Goal: Use online tool/utility: Utilize a website feature to perform a specific function

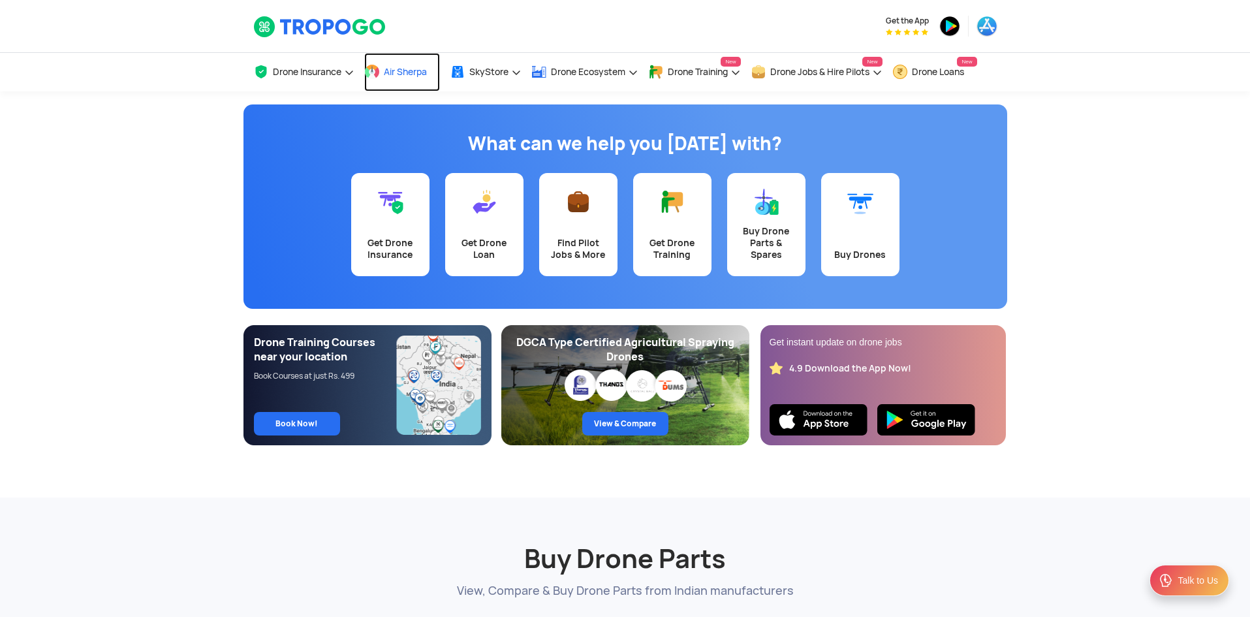
click at [400, 81] on link "Air Sherpa" at bounding box center [402, 72] width 76 height 39
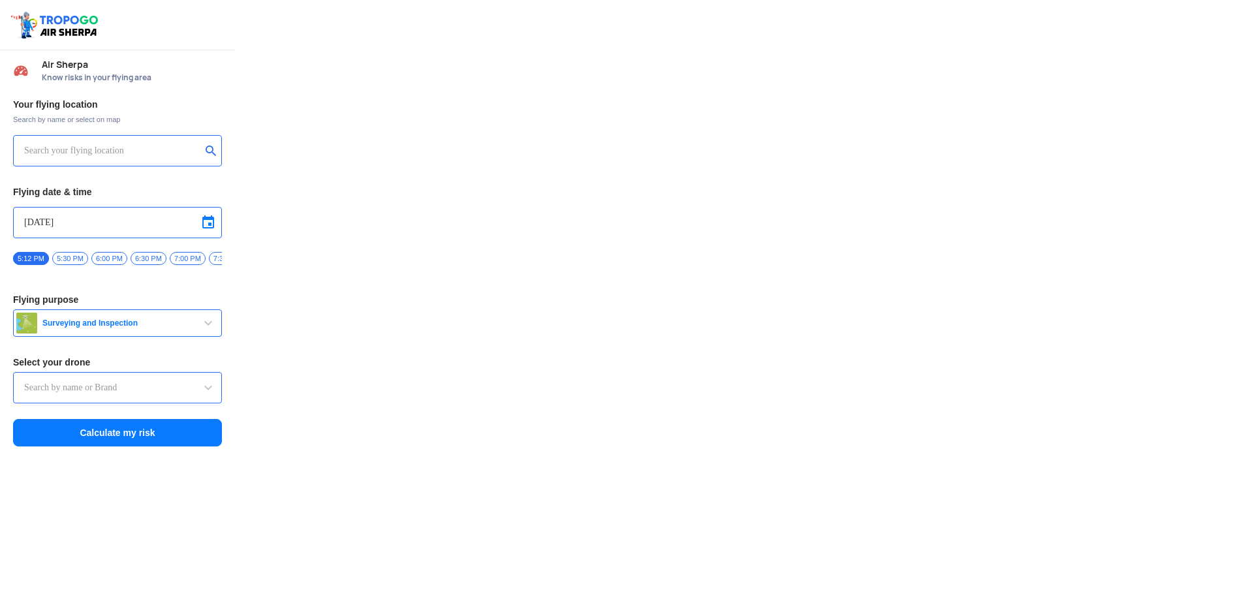
type input "DJI Mini2"
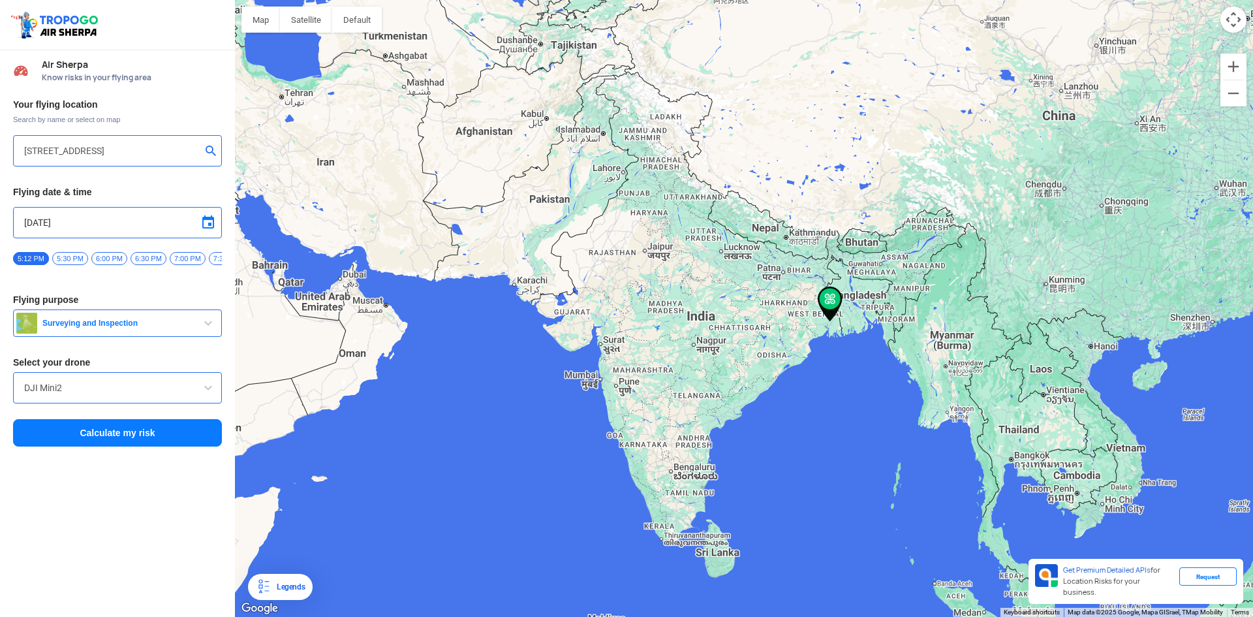
click at [78, 153] on input "[STREET_ADDRESS]" at bounding box center [112, 151] width 177 height 16
paste input "22.405045, 88.296021"
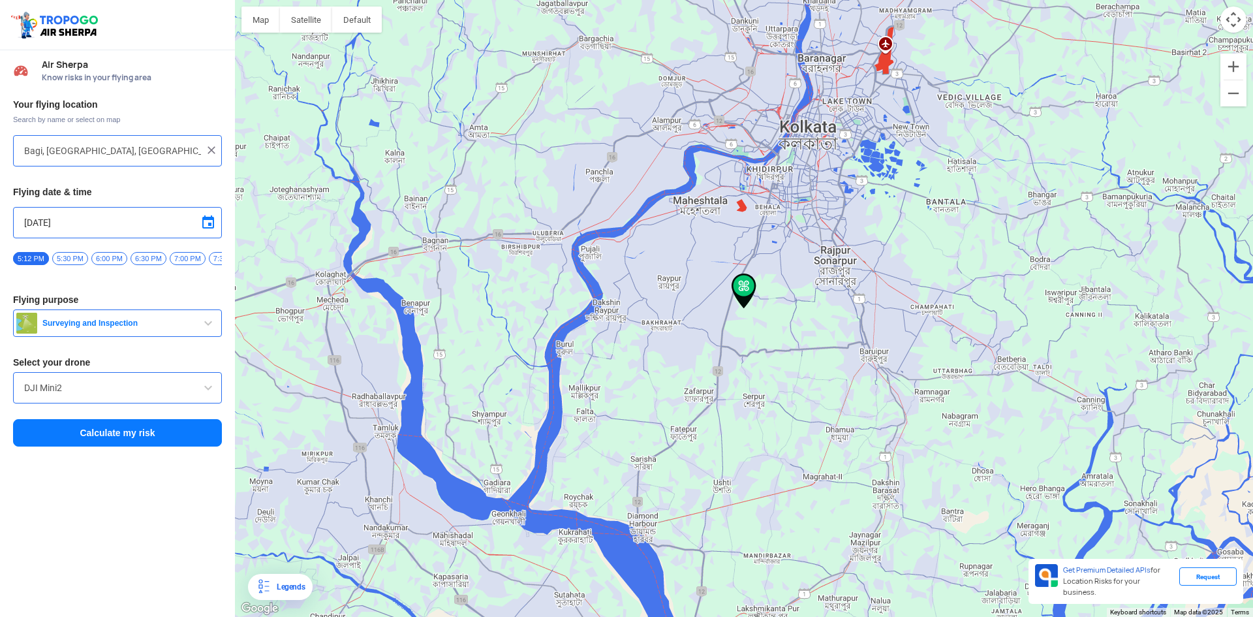
type input "Bagi, [GEOGRAPHIC_DATA], [GEOGRAPHIC_DATA]"
click at [65, 225] on input "[DATE]" at bounding box center [117, 223] width 187 height 16
click at [71, 334] on span "26" at bounding box center [68, 335] width 15 height 15
type input "[DATE]"
drag, startPoint x: 191, startPoint y: 258, endPoint x: 71, endPoint y: 270, distance: 120.0
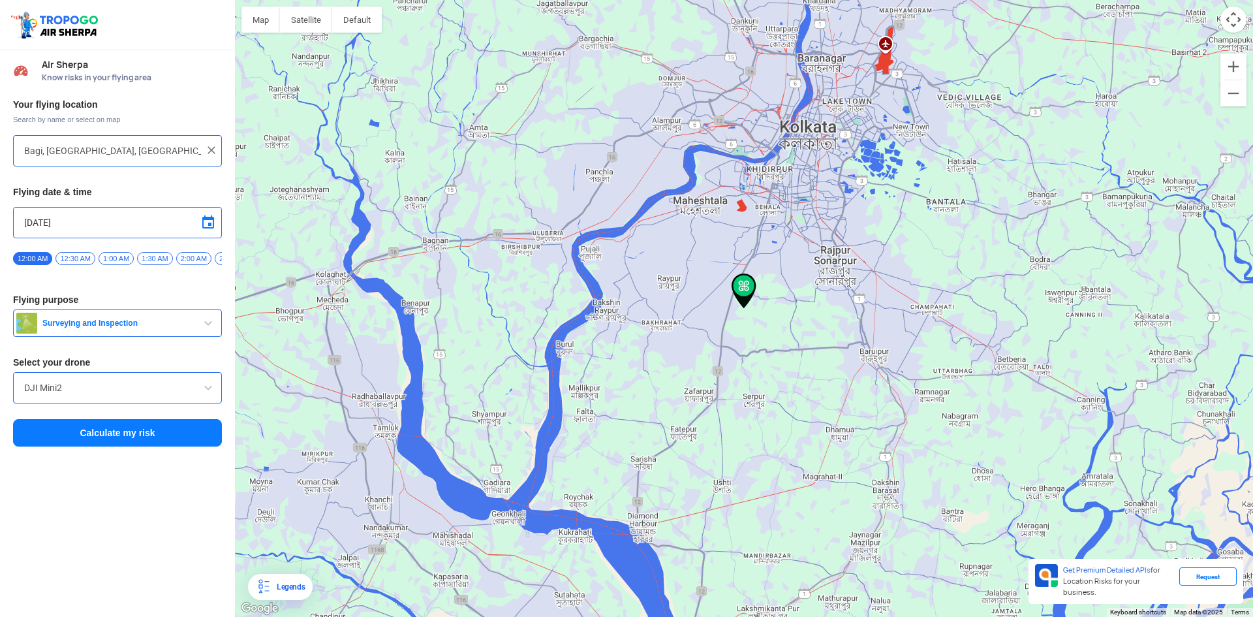
click at [0, 268] on div "Your flying location Search by name or select on map [STREET_ADDRESS] Flying da…" at bounding box center [117, 273] width 235 height 362
click at [97, 286] on div "Your flying location Search by name or select on map [STREET_ADDRESS] Flying da…" at bounding box center [117, 273] width 235 height 362
click at [102, 259] on span "12:00 PM" at bounding box center [106, 258] width 40 height 13
click at [149, 328] on span "Surveying and Inspection" at bounding box center [118, 323] width 163 height 10
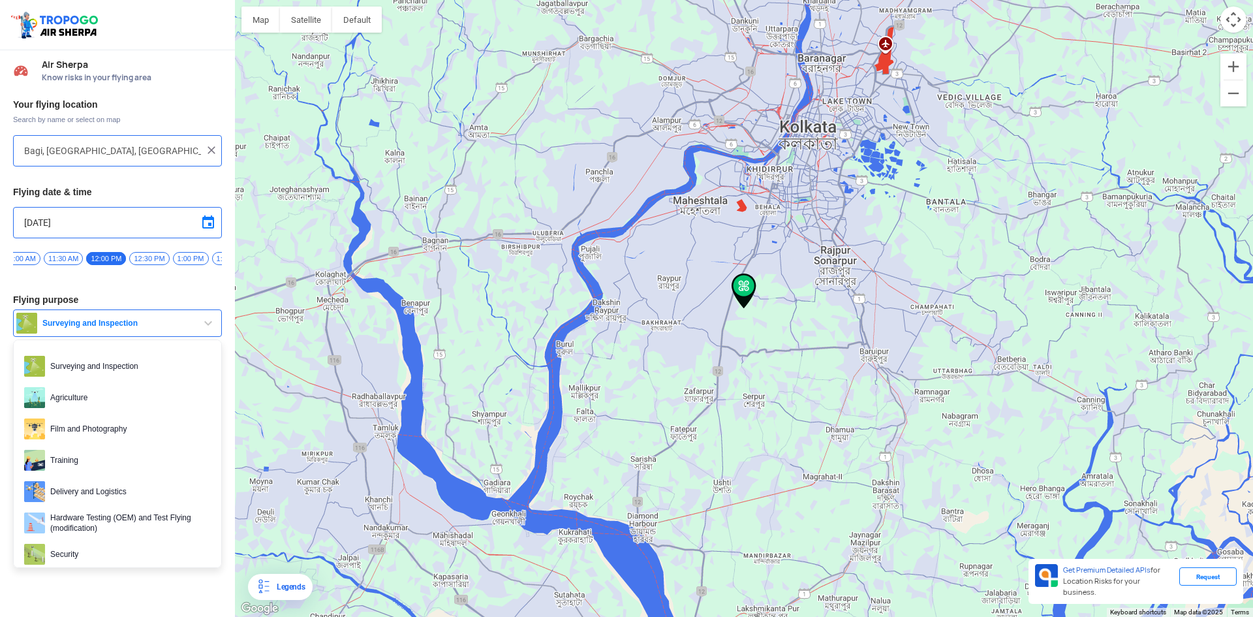
click at [148, 328] on span "Surveying and Inspection" at bounding box center [118, 323] width 163 height 10
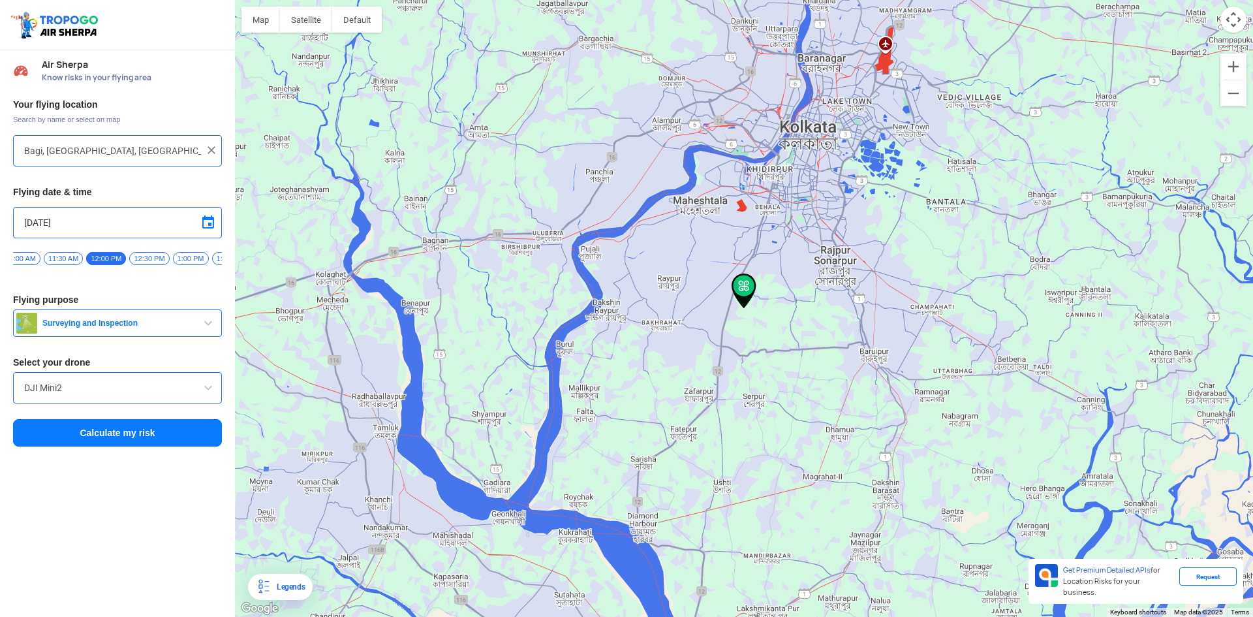
click at [128, 390] on input "DJI Mini2" at bounding box center [117, 388] width 187 height 16
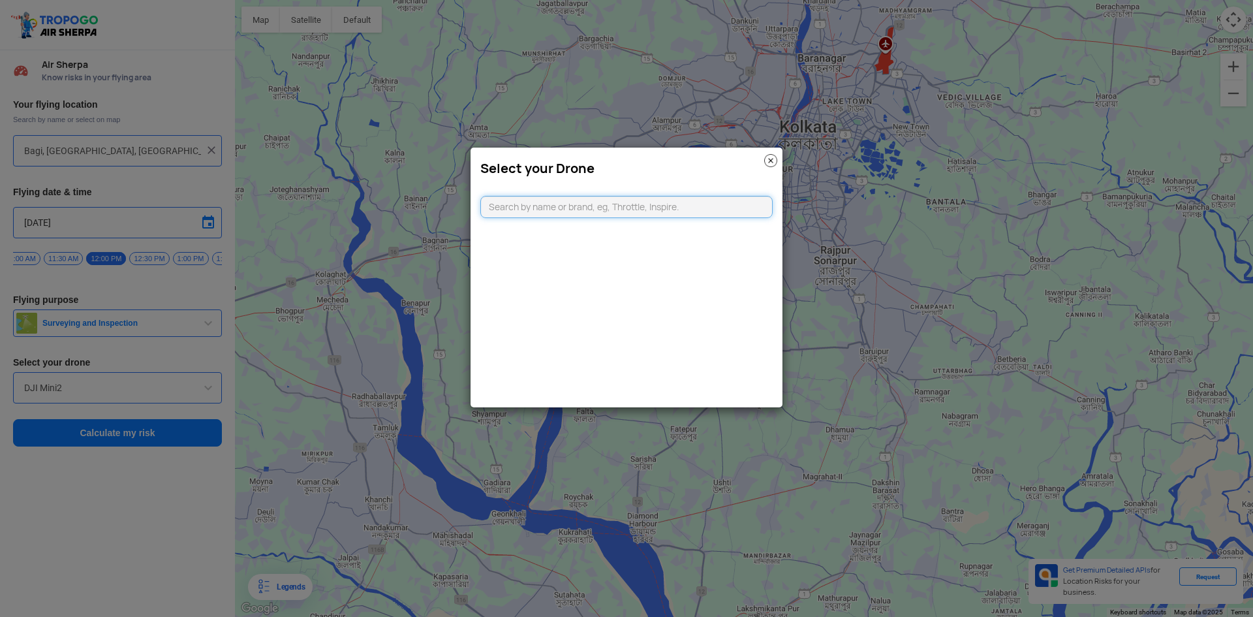
click at [571, 215] on input "text" at bounding box center [626, 207] width 292 height 22
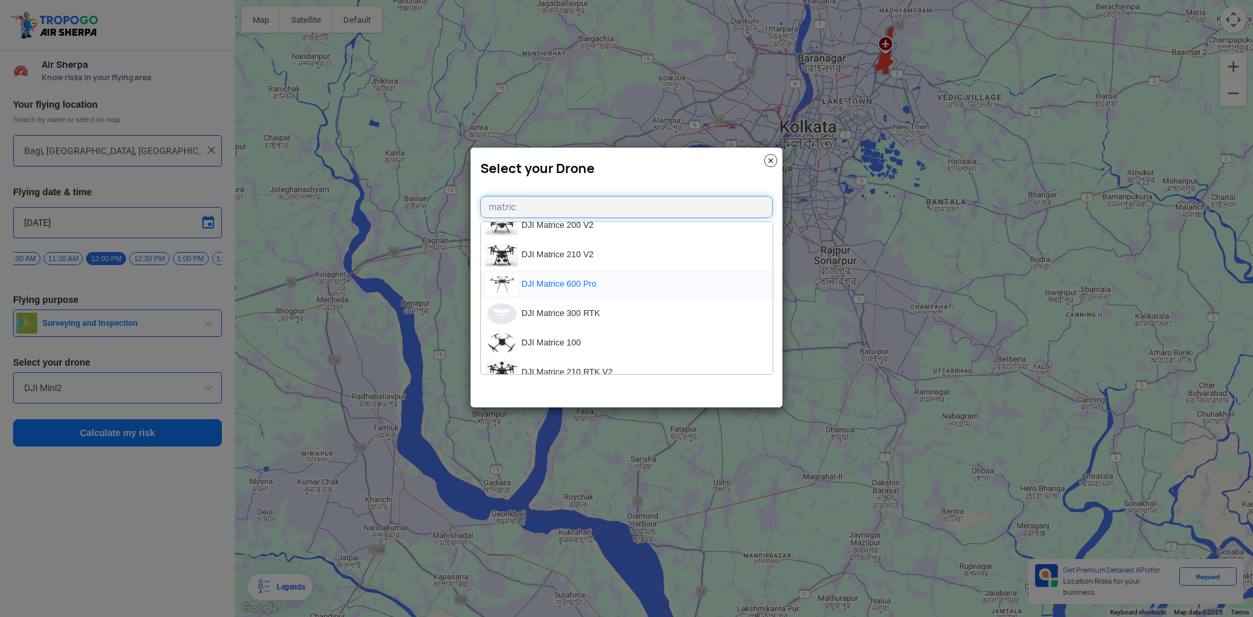
scroll to position [0, 0]
click at [549, 210] on input "matric" at bounding box center [626, 207] width 292 height 22
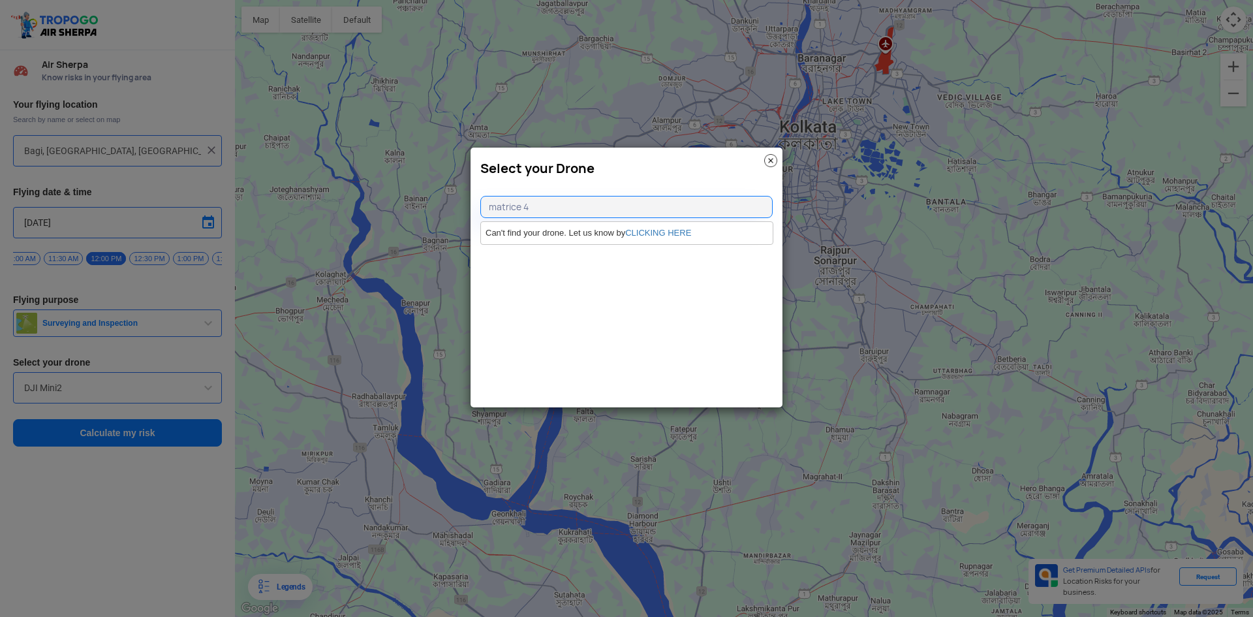
click at [605, 313] on div "Select your Drone matrice 4 Can't find your drone. Let us know by CLICKING HERE" at bounding box center [626, 277] width 313 height 261
click at [548, 208] on input "matrice 4" at bounding box center [626, 207] width 292 height 22
type input "matrice 3"
click at [551, 238] on li "DJI Matrice 300 RTK" at bounding box center [627, 236] width 292 height 29
type input "DJI Matrice 300 RTK"
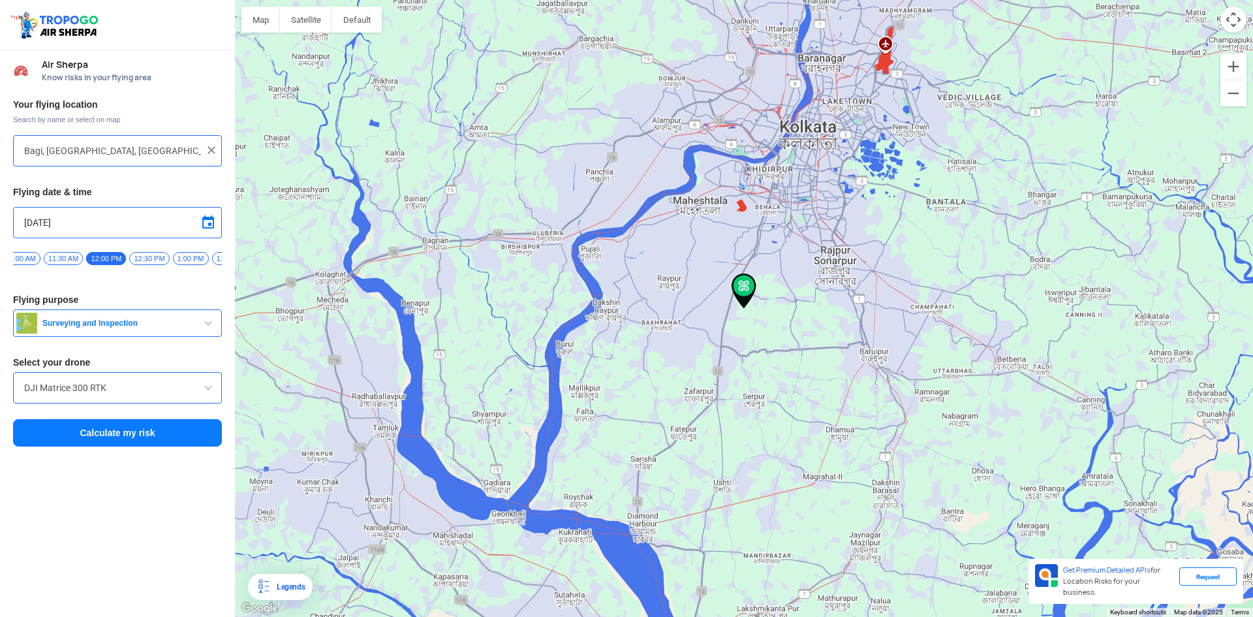
click at [80, 432] on button "Calculate my risk" at bounding box center [117, 432] width 209 height 27
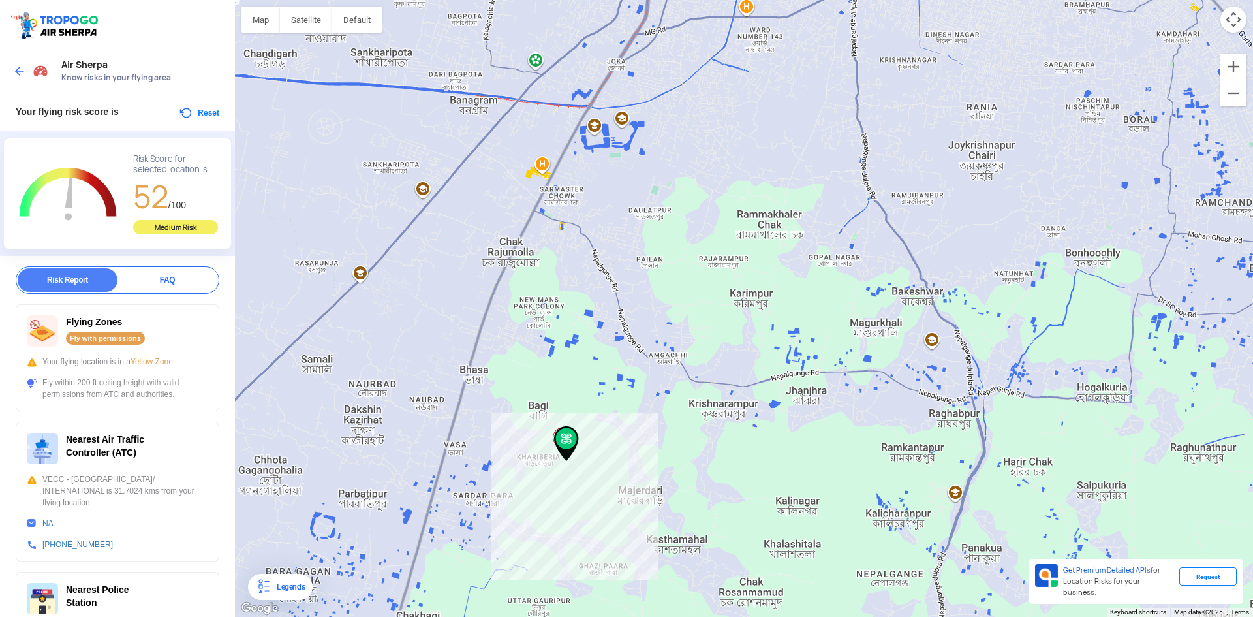
drag, startPoint x: 923, startPoint y: 369, endPoint x: 637, endPoint y: 420, distance: 290.2
click at [719, 473] on div at bounding box center [744, 308] width 1018 height 617
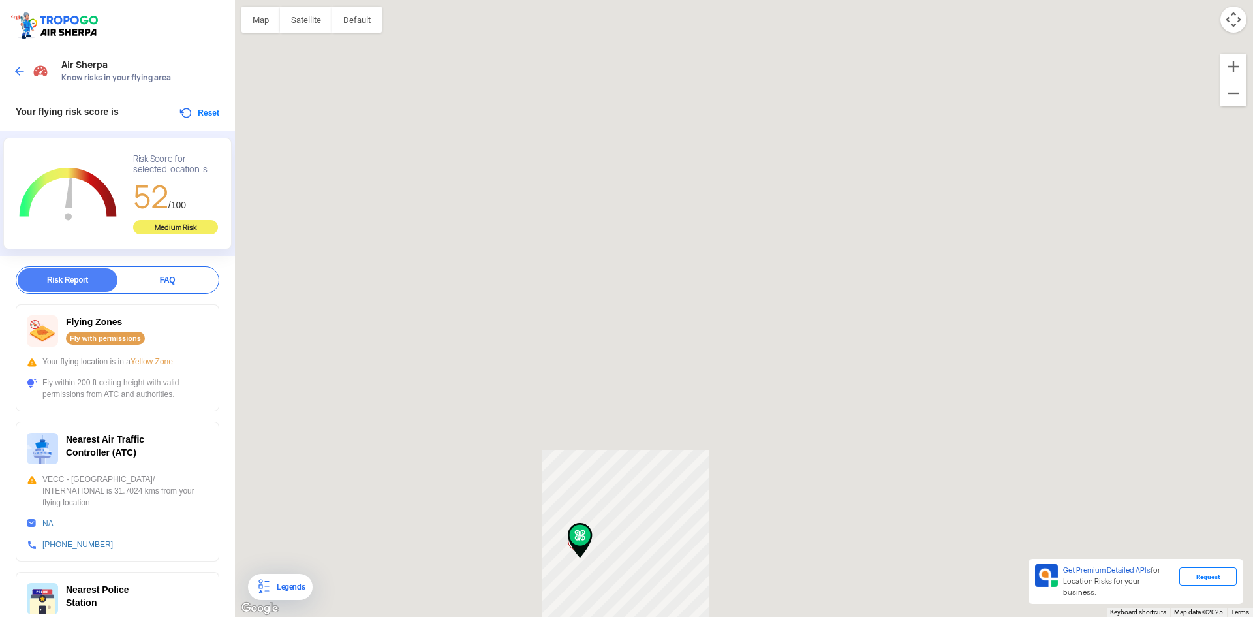
drag, startPoint x: 645, startPoint y: 450, endPoint x: 642, endPoint y: 484, distance: 33.4
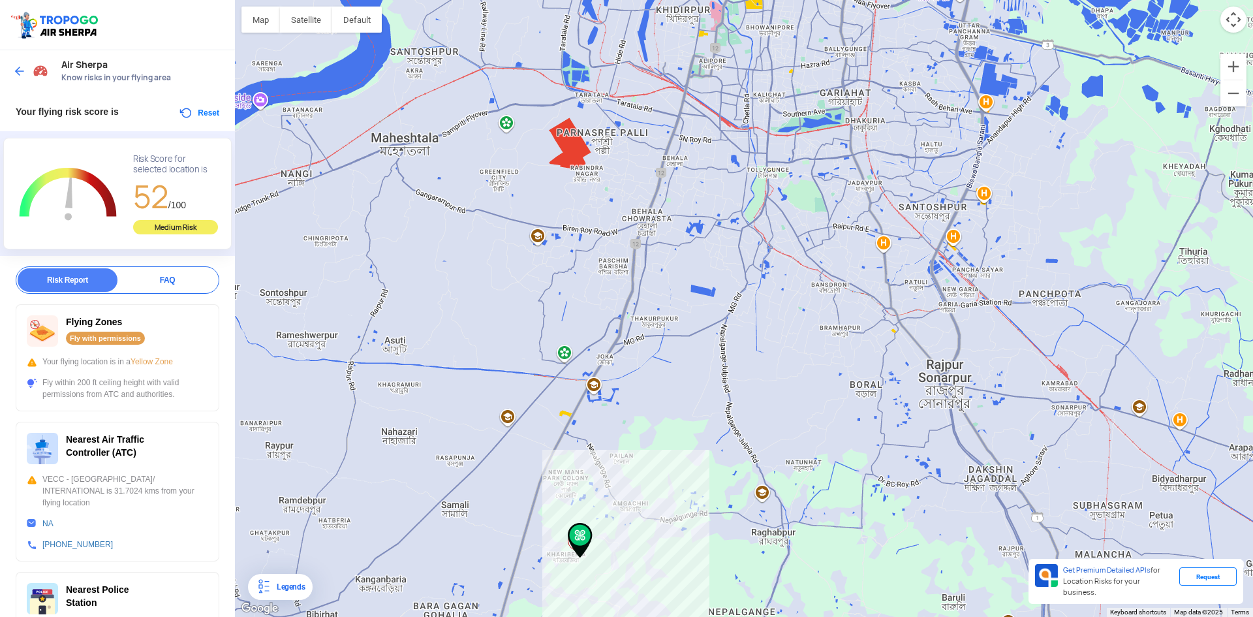
click at [642, 484] on div at bounding box center [744, 308] width 1018 height 617
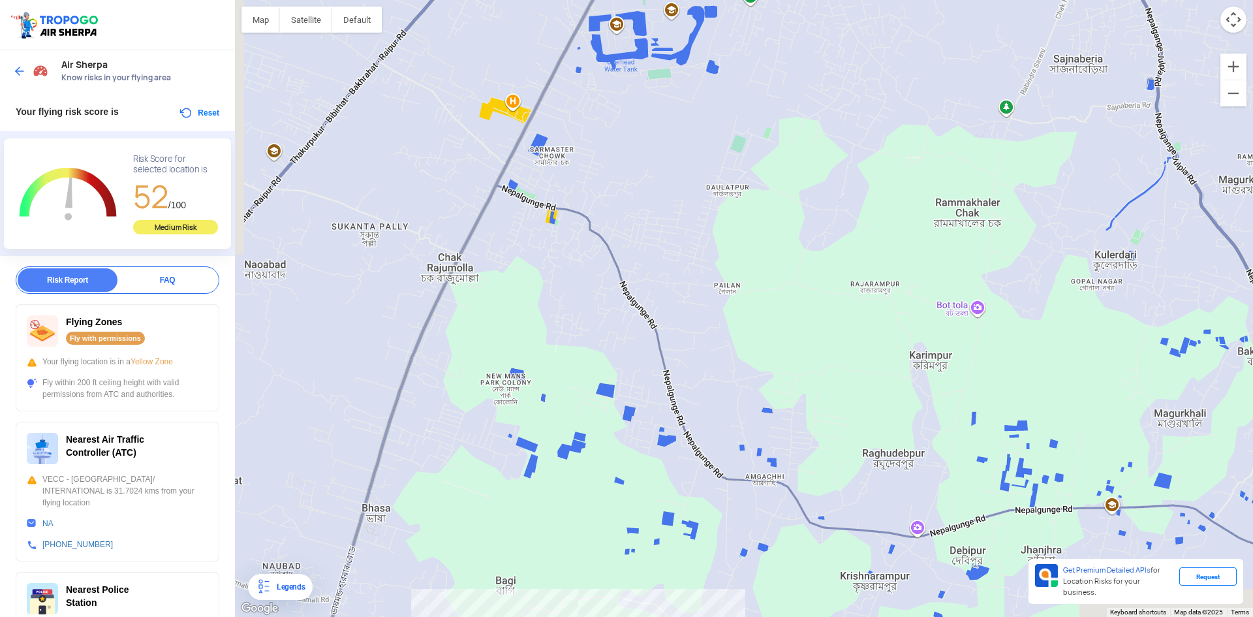
drag, startPoint x: 358, startPoint y: 359, endPoint x: 544, endPoint y: 203, distance: 242.3
click at [544, 203] on div at bounding box center [744, 308] width 1018 height 617
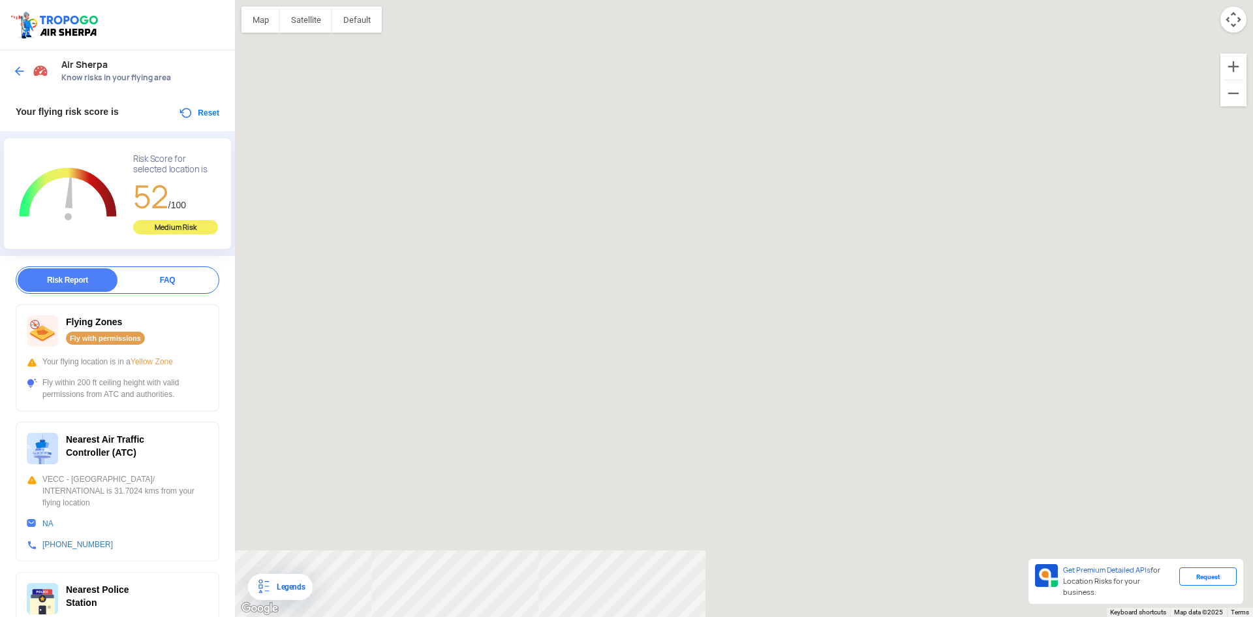
drag, startPoint x: 676, startPoint y: 484, endPoint x: 589, endPoint y: 232, distance: 266.2
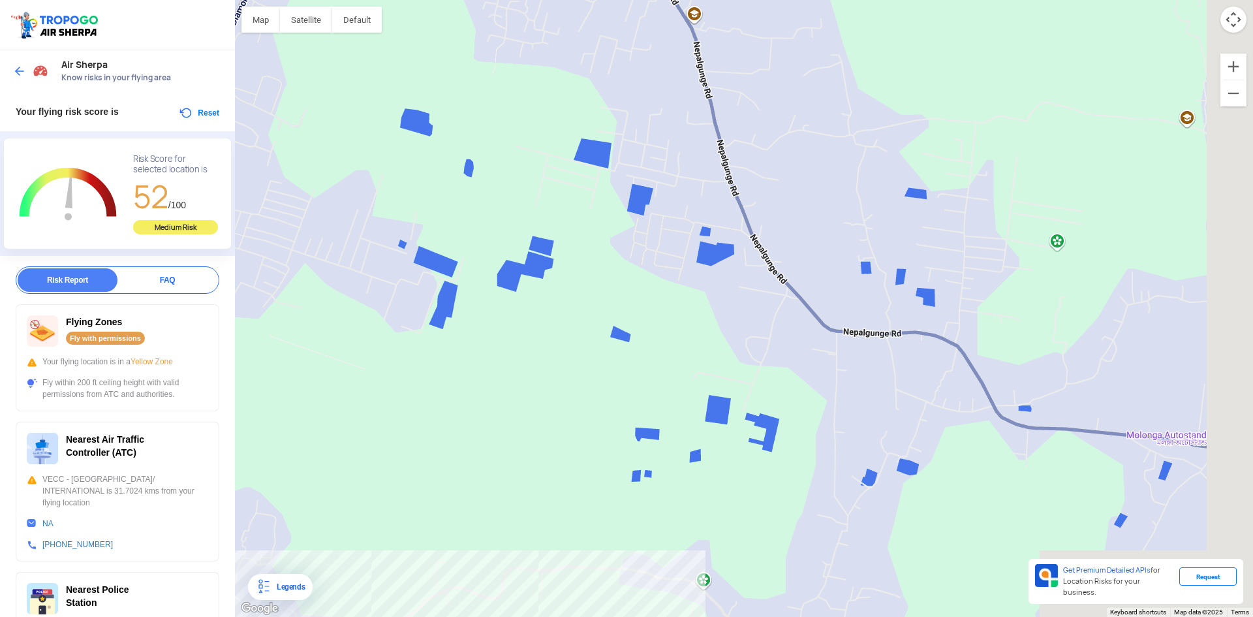
click at [589, 232] on div at bounding box center [744, 308] width 1018 height 617
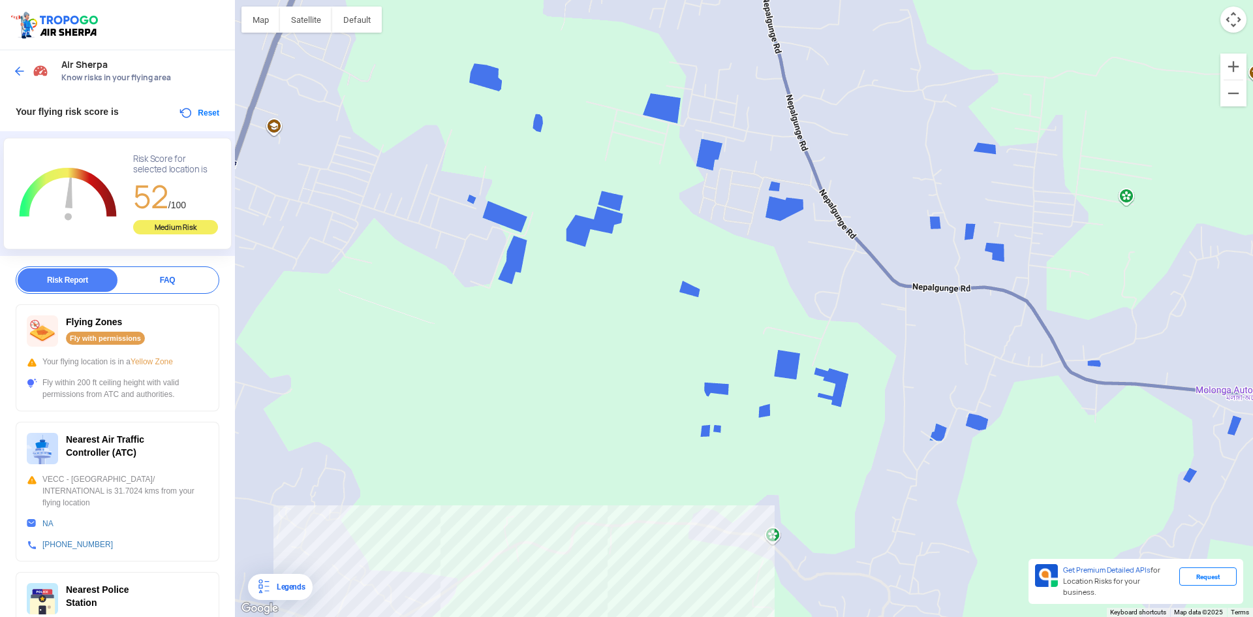
drag, startPoint x: 544, startPoint y: 335, endPoint x: 565, endPoint y: 374, distance: 44.1
click at [565, 374] on div at bounding box center [744, 308] width 1018 height 617
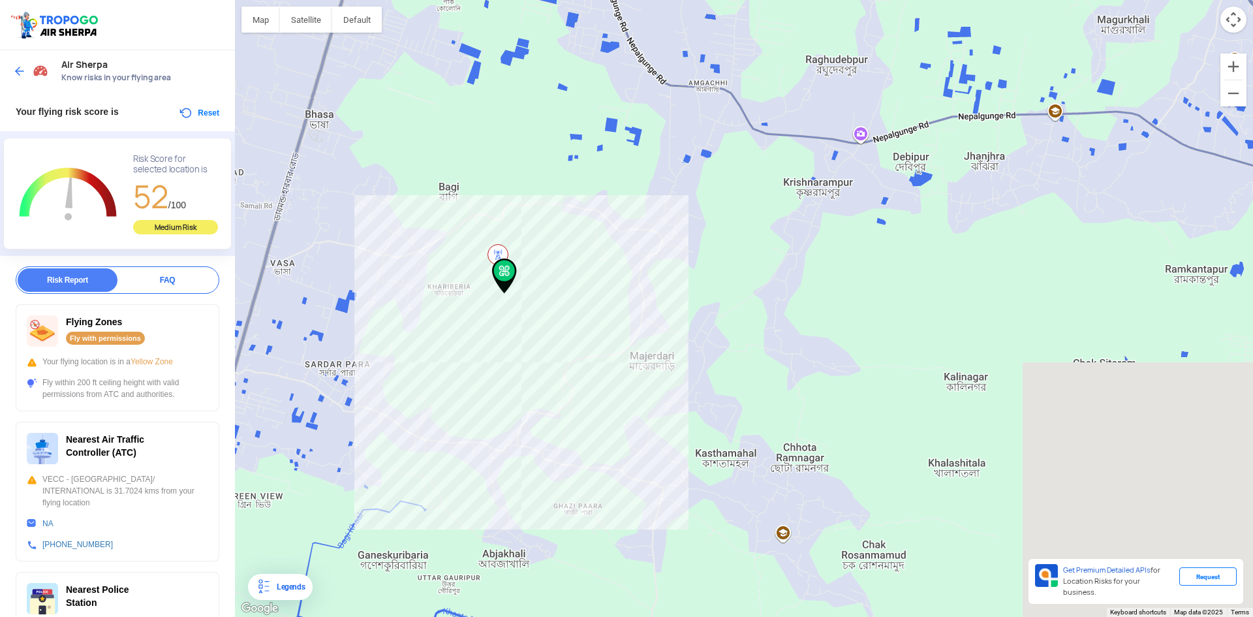
drag, startPoint x: 552, startPoint y: 433, endPoint x: 487, endPoint y: 181, distance: 259.6
click at [487, 181] on div at bounding box center [744, 308] width 1018 height 617
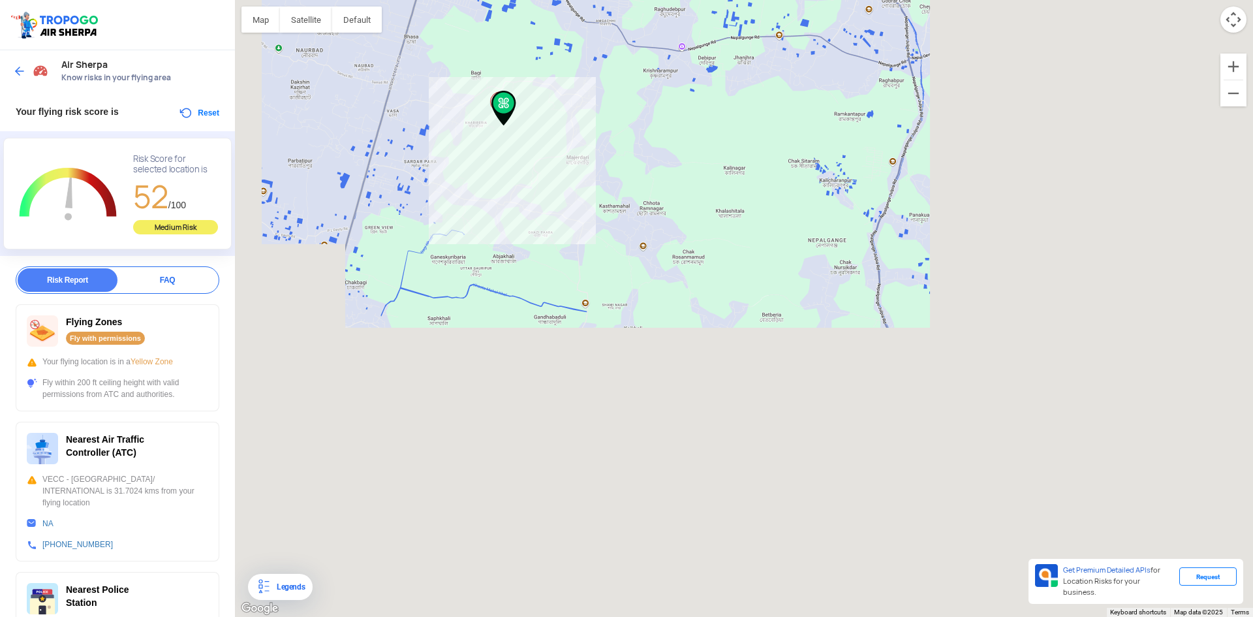
drag, startPoint x: 692, startPoint y: 390, endPoint x: 706, endPoint y: 236, distance: 155.3
click at [706, 236] on div at bounding box center [744, 308] width 1018 height 617
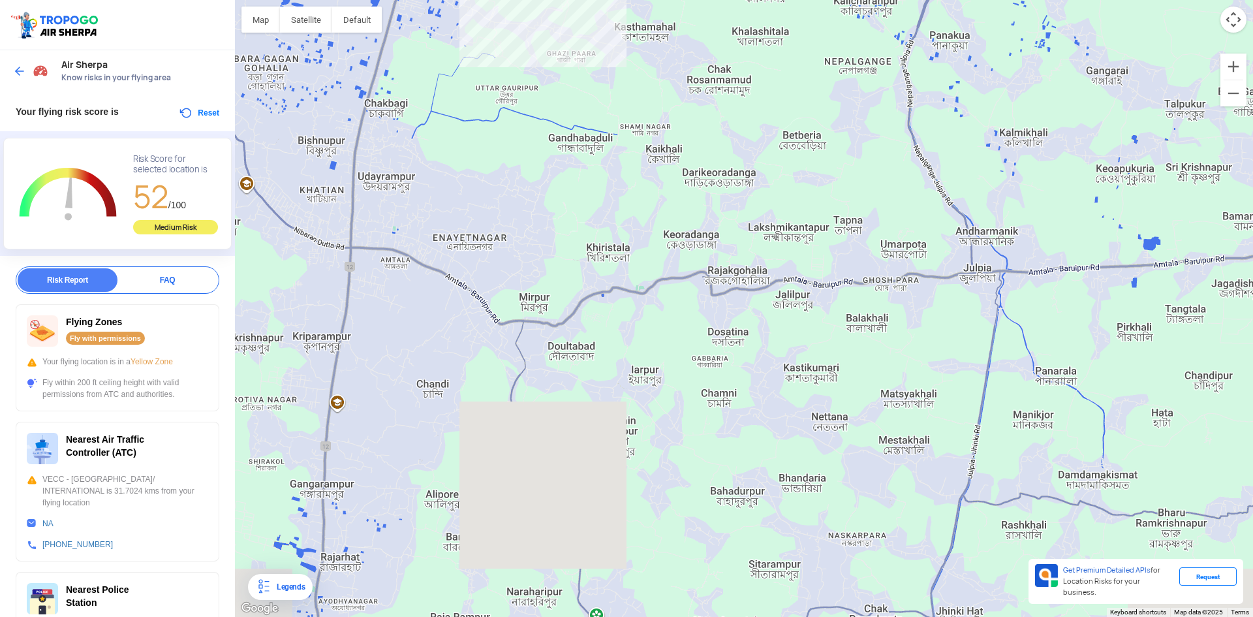
drag, startPoint x: 386, startPoint y: 229, endPoint x: 391, endPoint y: 210, distance: 20.1
click at [391, 210] on div at bounding box center [744, 308] width 1018 height 617
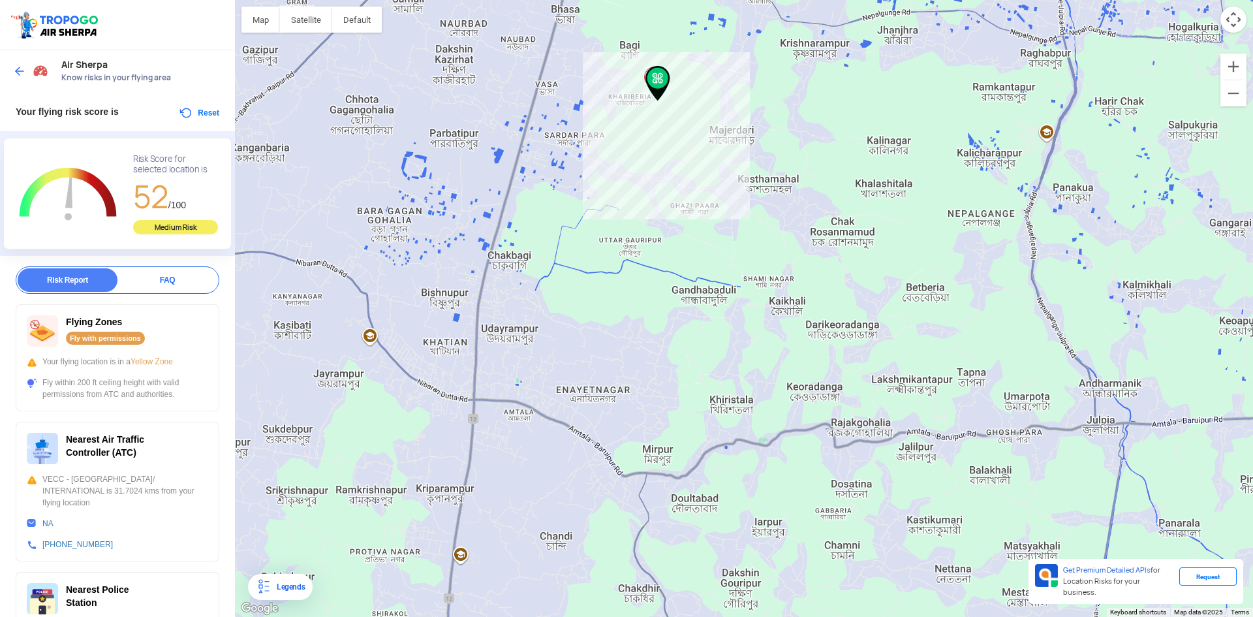
drag, startPoint x: 656, startPoint y: 254, endPoint x: 780, endPoint y: 407, distance: 196.7
click at [780, 407] on div at bounding box center [744, 308] width 1018 height 617
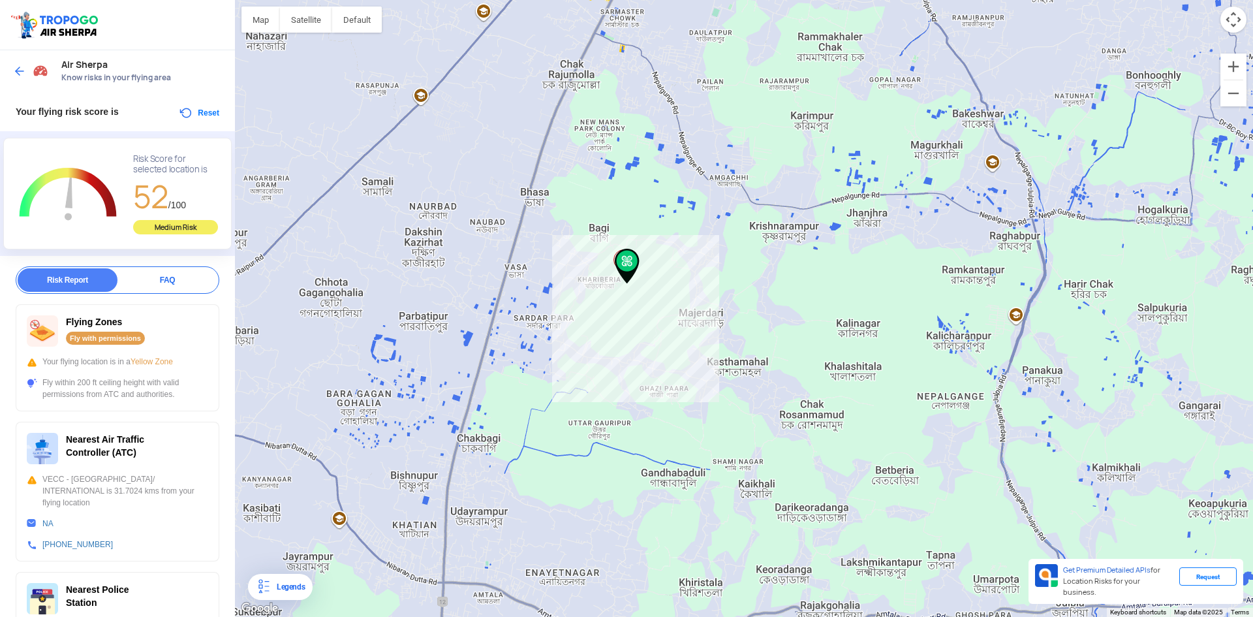
drag, startPoint x: 696, startPoint y: 253, endPoint x: 701, endPoint y: 220, distance: 33.6
click at [663, 433] on div at bounding box center [744, 308] width 1018 height 617
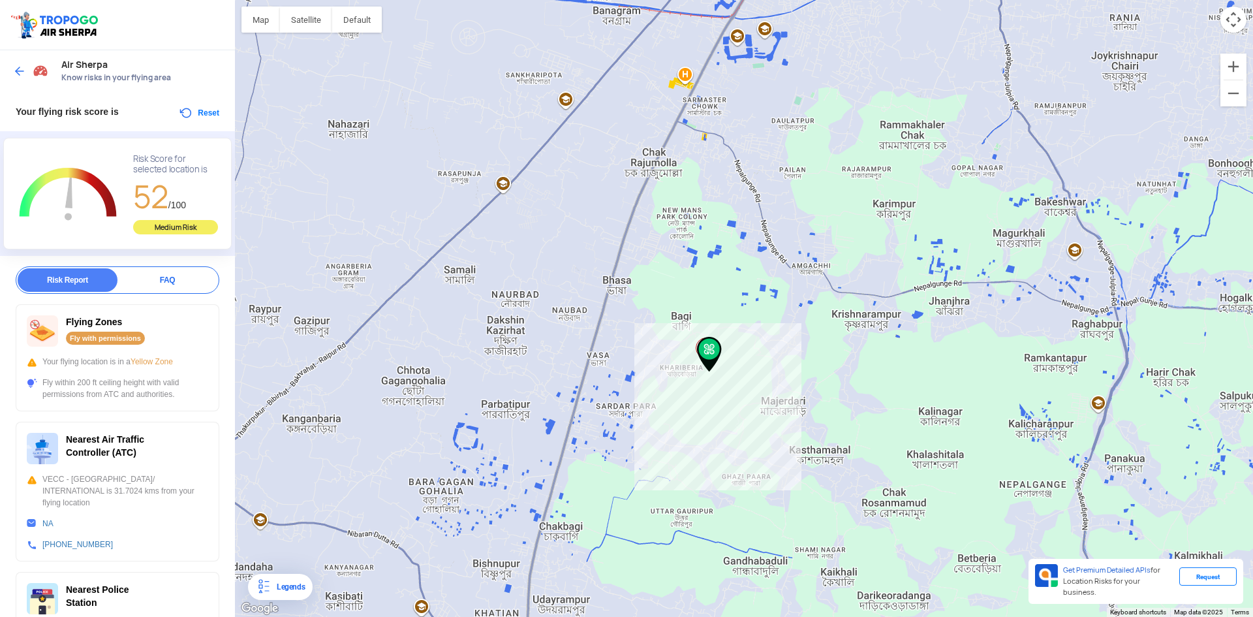
drag, startPoint x: 682, startPoint y: 198, endPoint x: 665, endPoint y: 307, distance: 110.3
click at [665, 311] on div at bounding box center [744, 308] width 1018 height 617
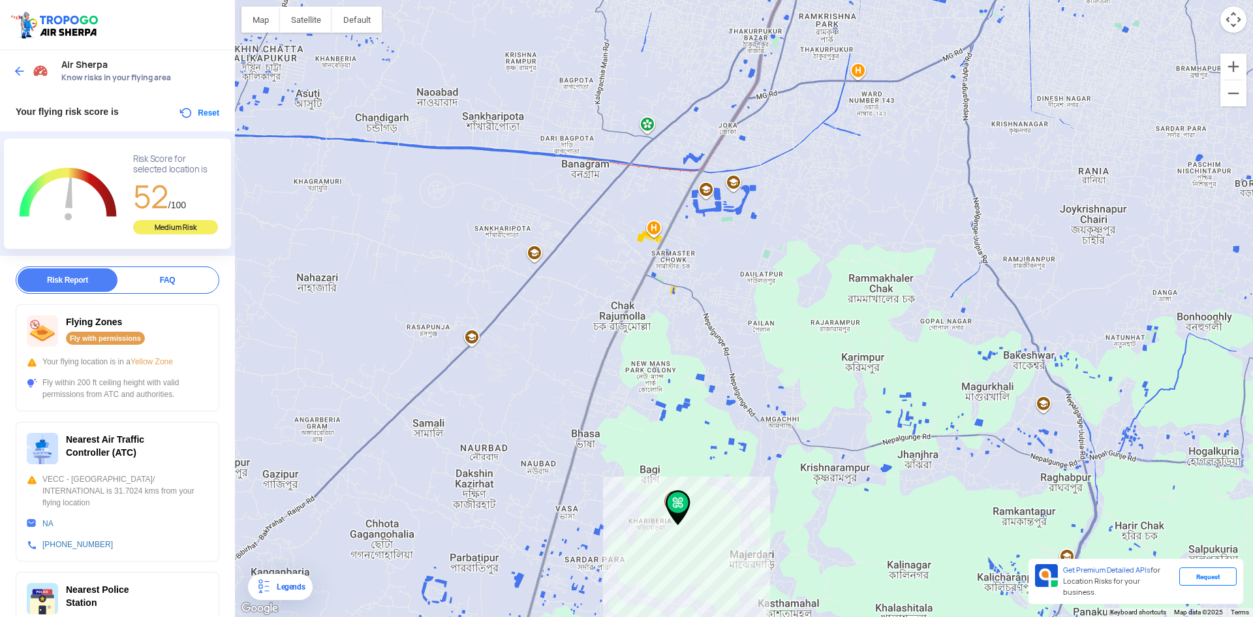
drag, startPoint x: 721, startPoint y: 165, endPoint x: 690, endPoint y: 262, distance: 101.5
click at [693, 296] on div at bounding box center [744, 308] width 1018 height 617
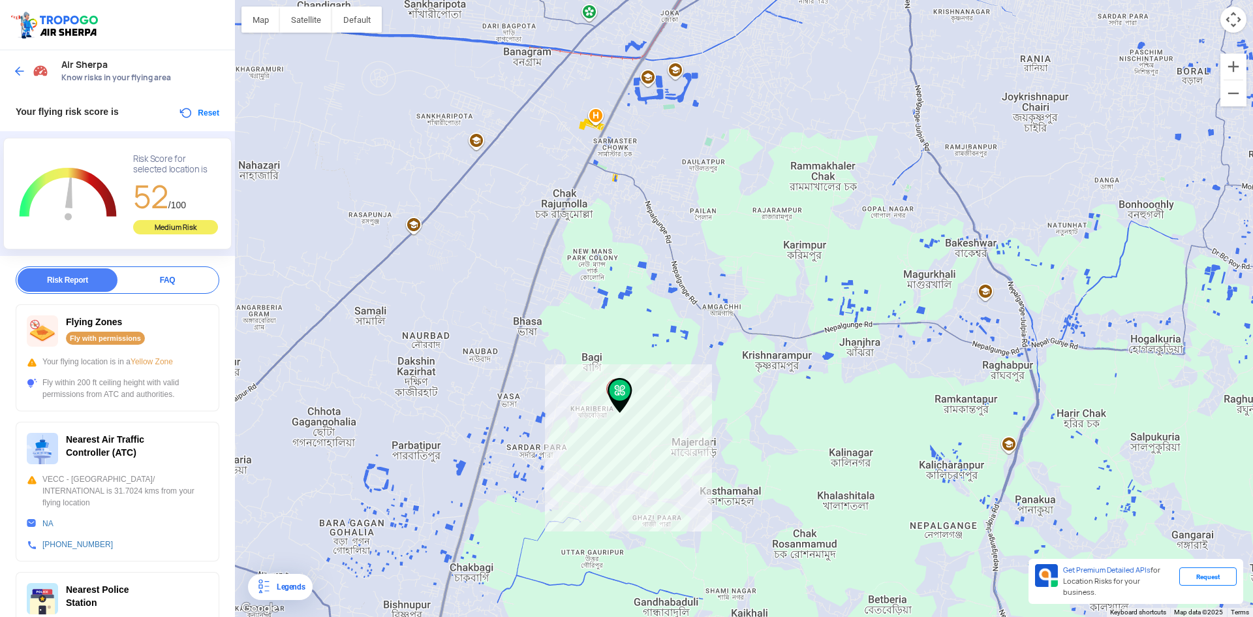
drag, startPoint x: 781, startPoint y: 491, endPoint x: 742, endPoint y: 448, distance: 57.3
click at [721, 379] on div at bounding box center [744, 308] width 1018 height 617
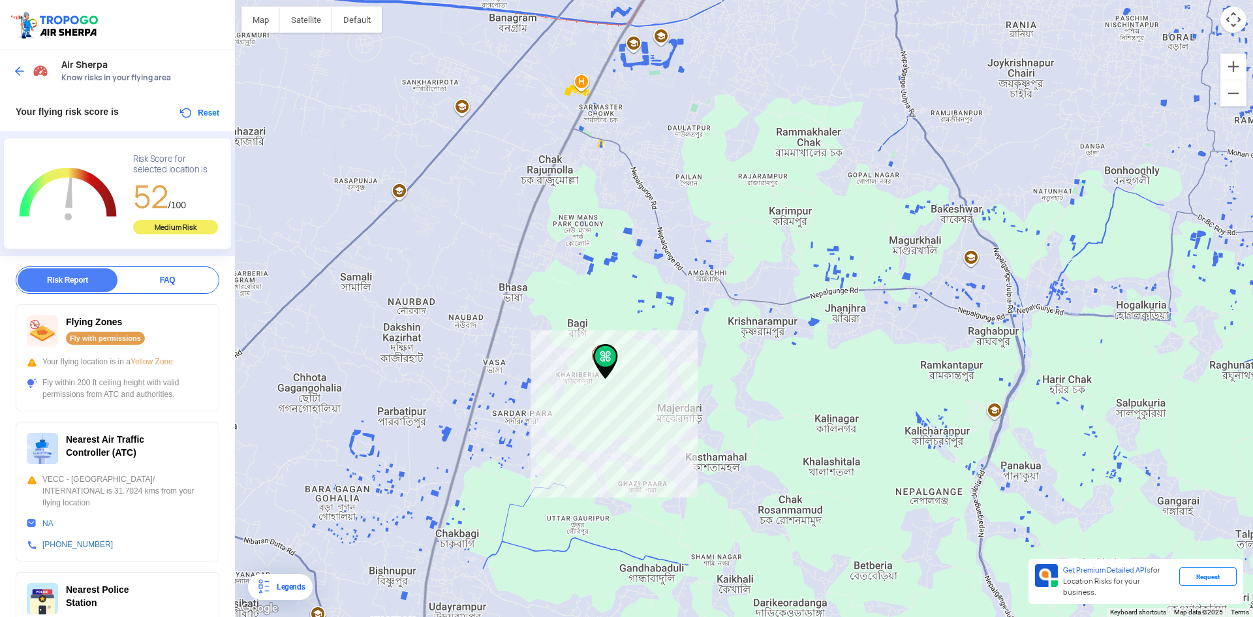
drag, startPoint x: 746, startPoint y: 476, endPoint x: 730, endPoint y: 441, distance: 38.6
click at [730, 441] on div at bounding box center [744, 308] width 1018 height 617
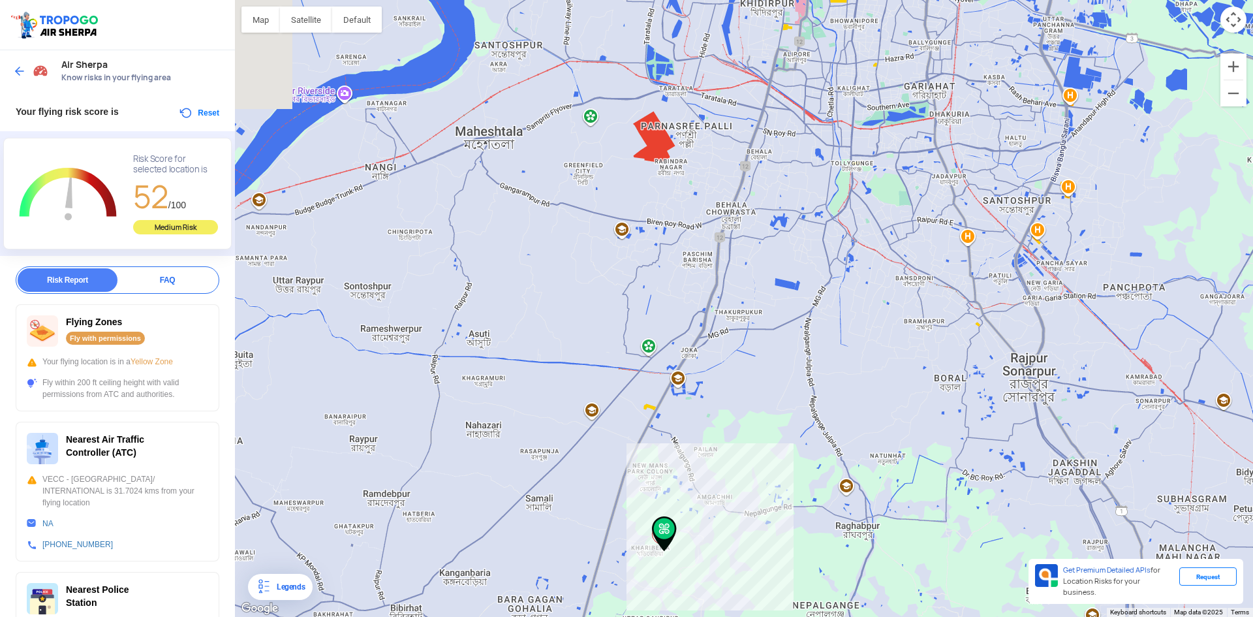
drag, startPoint x: 638, startPoint y: 268, endPoint x: 672, endPoint y: 332, distance: 72.4
click at [701, 449] on div at bounding box center [744, 308] width 1018 height 617
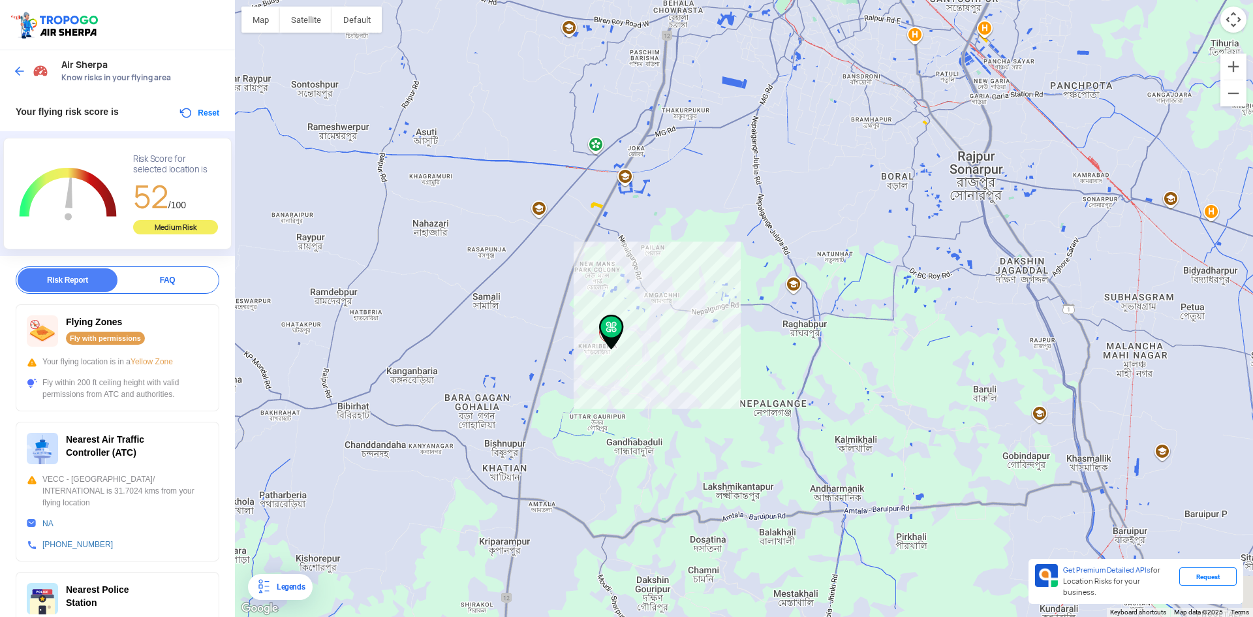
drag, startPoint x: 786, startPoint y: 429, endPoint x: 708, endPoint y: 228, distance: 215.7
click at [726, 210] on div at bounding box center [744, 308] width 1018 height 617
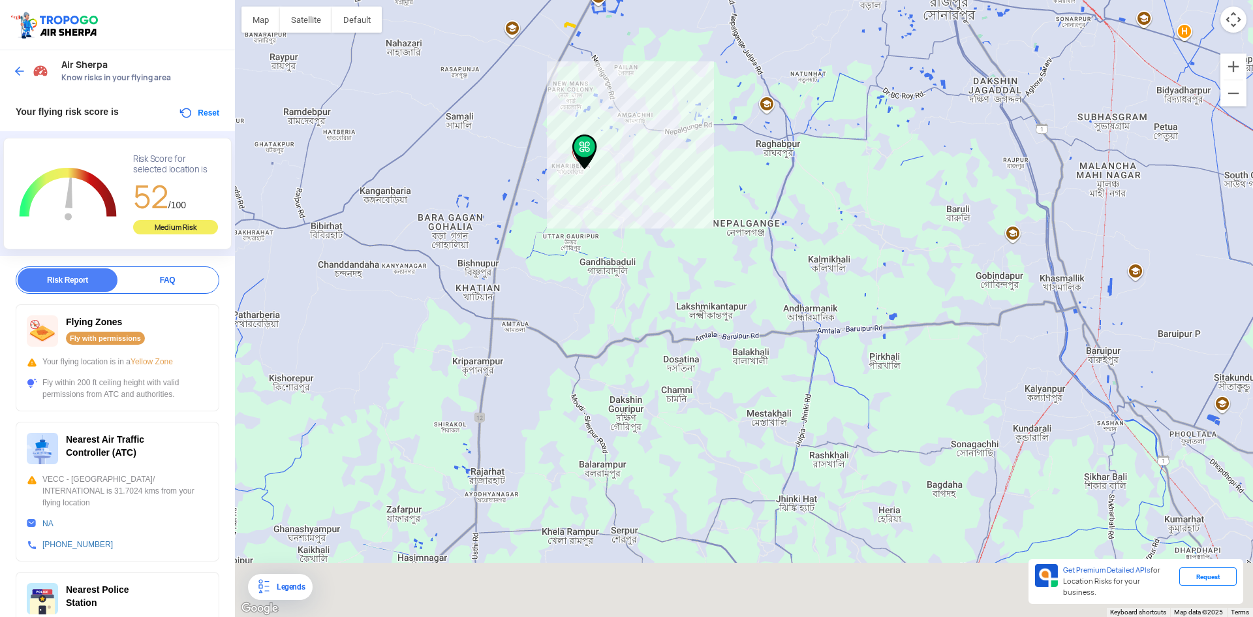
drag, startPoint x: 623, startPoint y: 372, endPoint x: 604, endPoint y: 422, distance: 52.9
click at [601, 216] on div at bounding box center [744, 308] width 1018 height 617
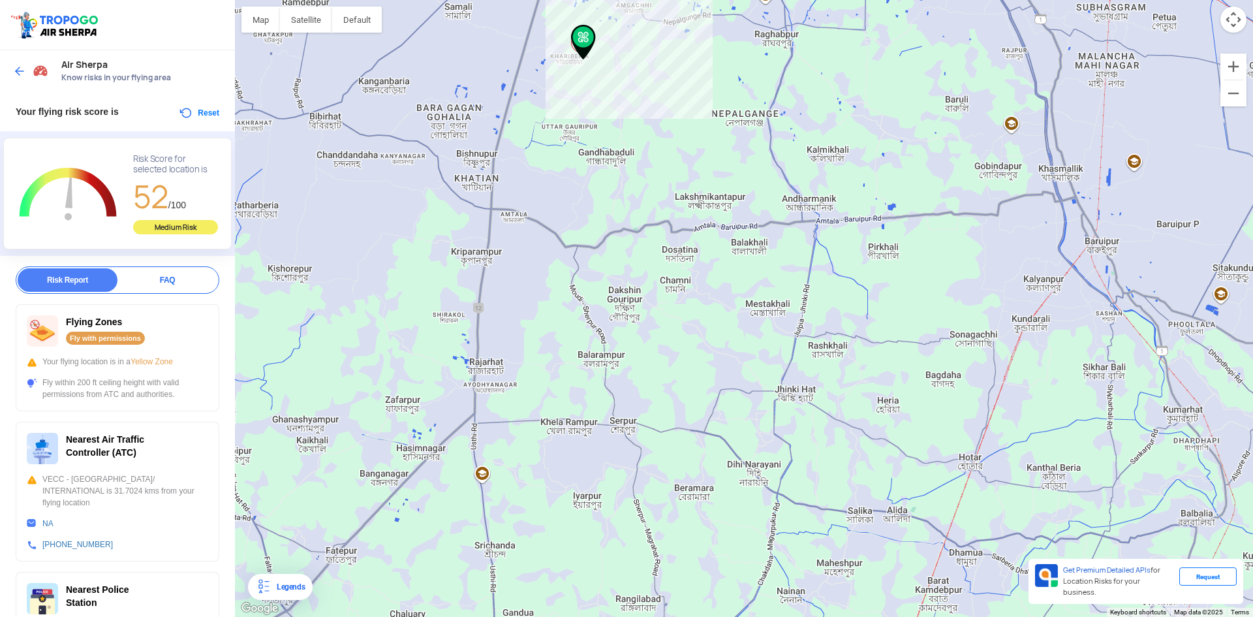
drag, startPoint x: 608, startPoint y: 459, endPoint x: 604, endPoint y: 345, distance: 114.3
click at [602, 298] on div at bounding box center [744, 308] width 1018 height 617
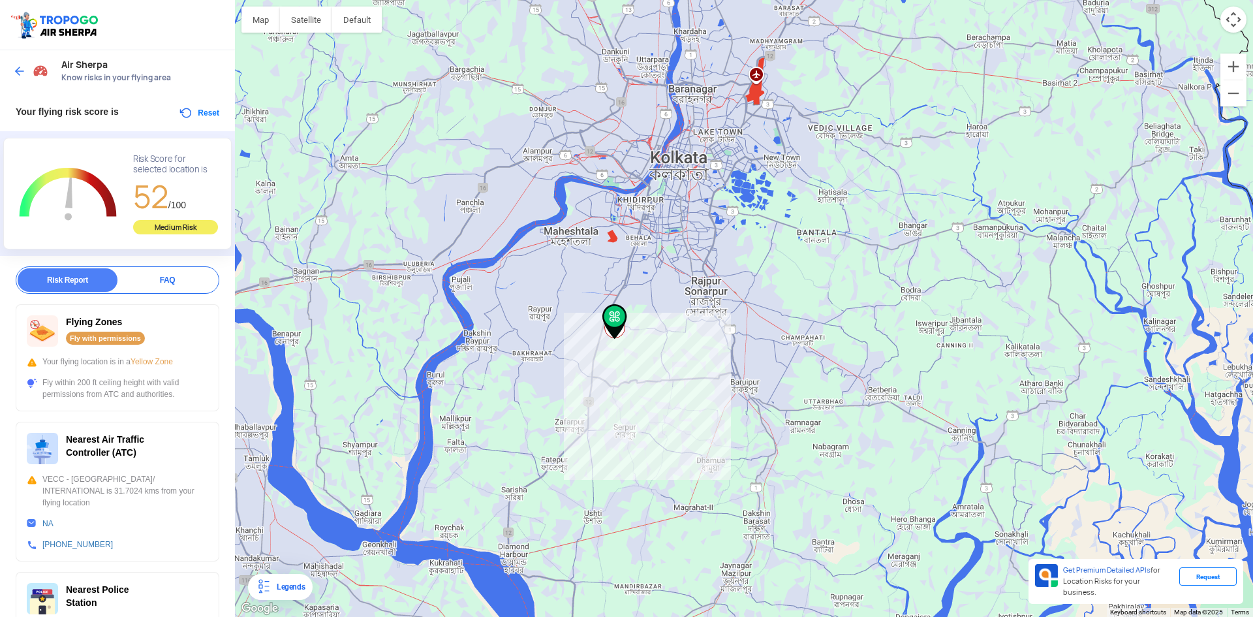
drag, startPoint x: 698, startPoint y: 312, endPoint x: 707, endPoint y: 392, distance: 80.8
click at [688, 412] on div at bounding box center [744, 308] width 1018 height 617
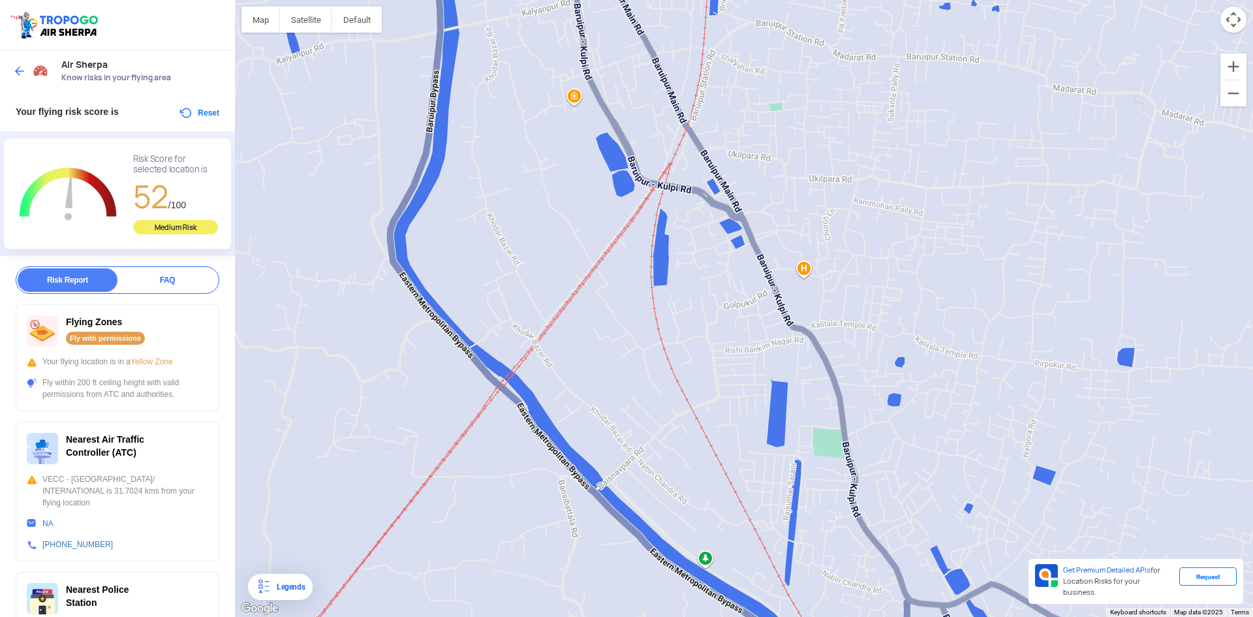
drag, startPoint x: 784, startPoint y: 462, endPoint x: 756, endPoint y: 299, distance: 165.6
click at [756, 299] on div at bounding box center [744, 308] width 1018 height 617
click at [14, 65] on img at bounding box center [19, 71] width 13 height 13
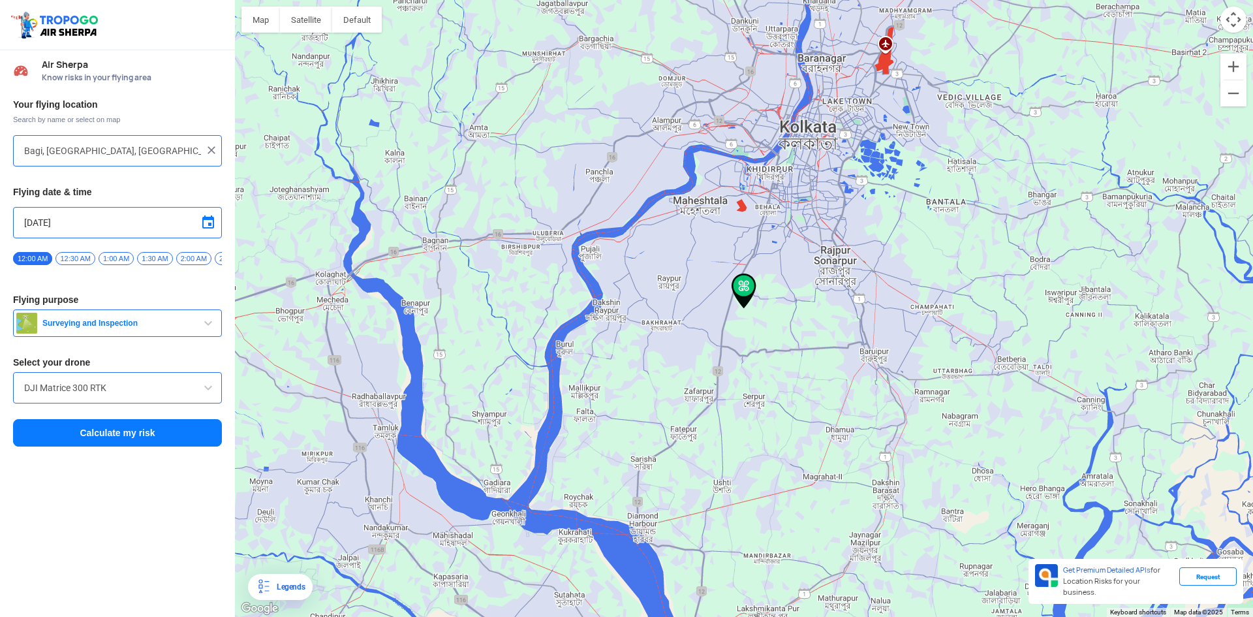
drag, startPoint x: 140, startPoint y: 154, endPoint x: 0, endPoint y: 157, distance: 140.3
click at [0, 157] on div "Your flying location Search by name or select on map [STREET_ADDRESS] Flying da…" at bounding box center [117, 273] width 235 height 362
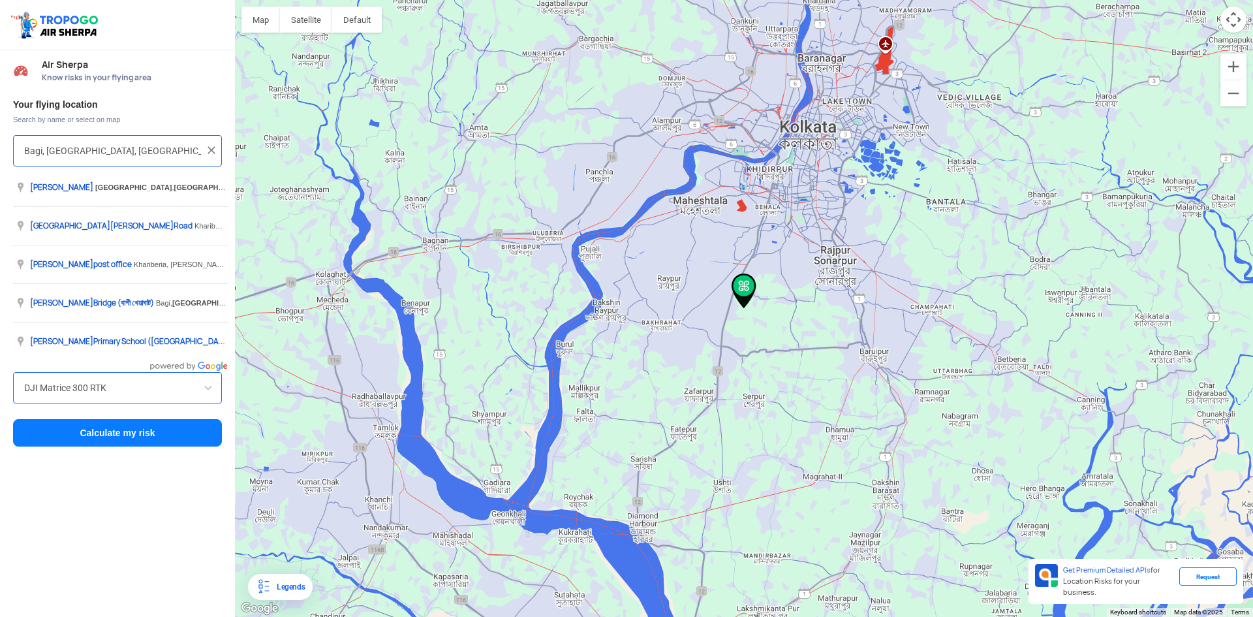
paste input "22.475473, 88.216212"
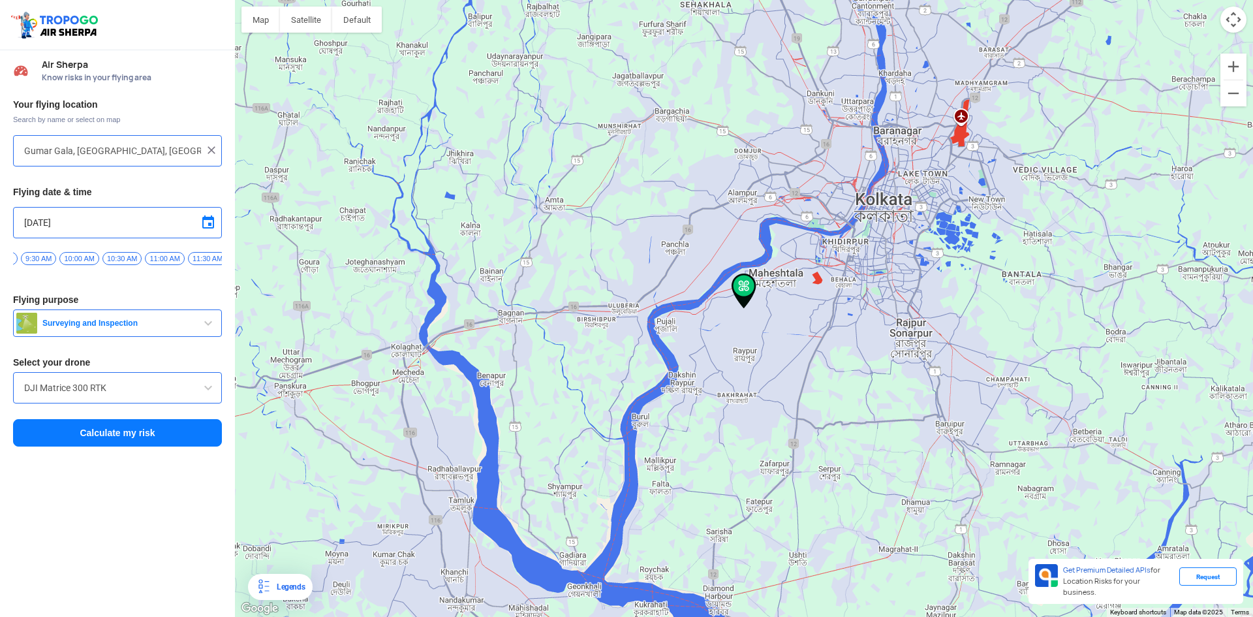
scroll to position [0, 766]
type input "Gumar Gala, [GEOGRAPHIC_DATA], [GEOGRAPHIC_DATA], [GEOGRAPHIC_DATA]"
click at [213, 258] on span "12:00 PM" at bounding box center [220, 258] width 40 height 13
click at [150, 443] on button "Calculate my risk" at bounding box center [117, 432] width 209 height 27
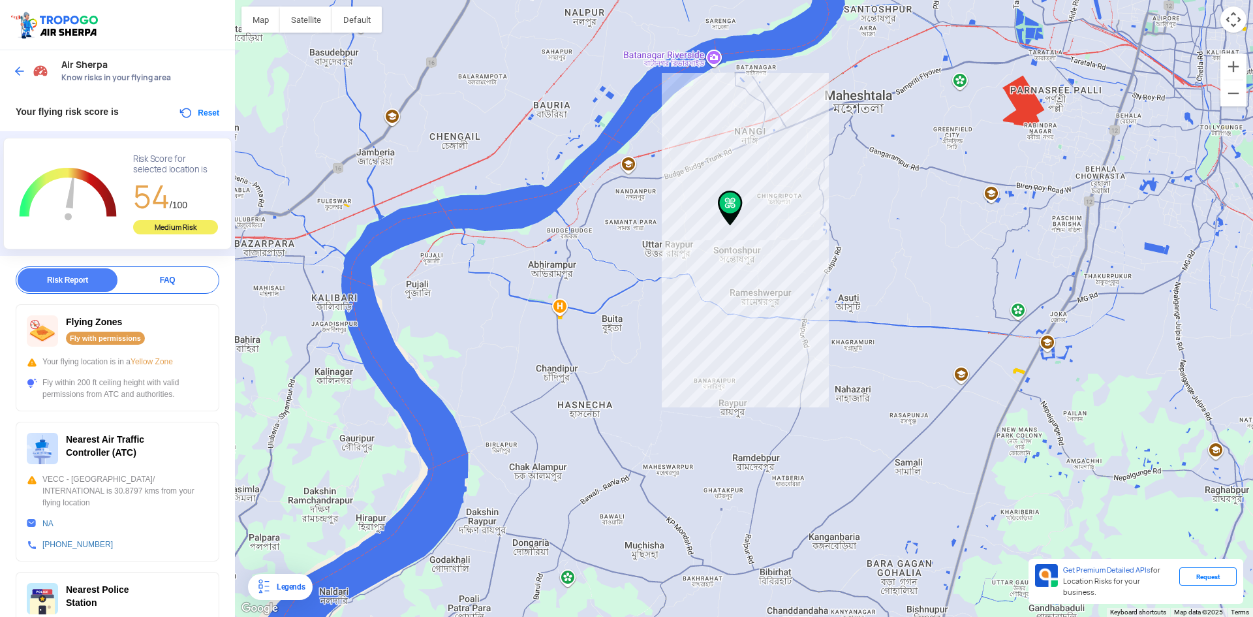
drag, startPoint x: 367, startPoint y: 209, endPoint x: 492, endPoint y: 164, distance: 132.3
click at [492, 164] on div at bounding box center [744, 308] width 1018 height 617
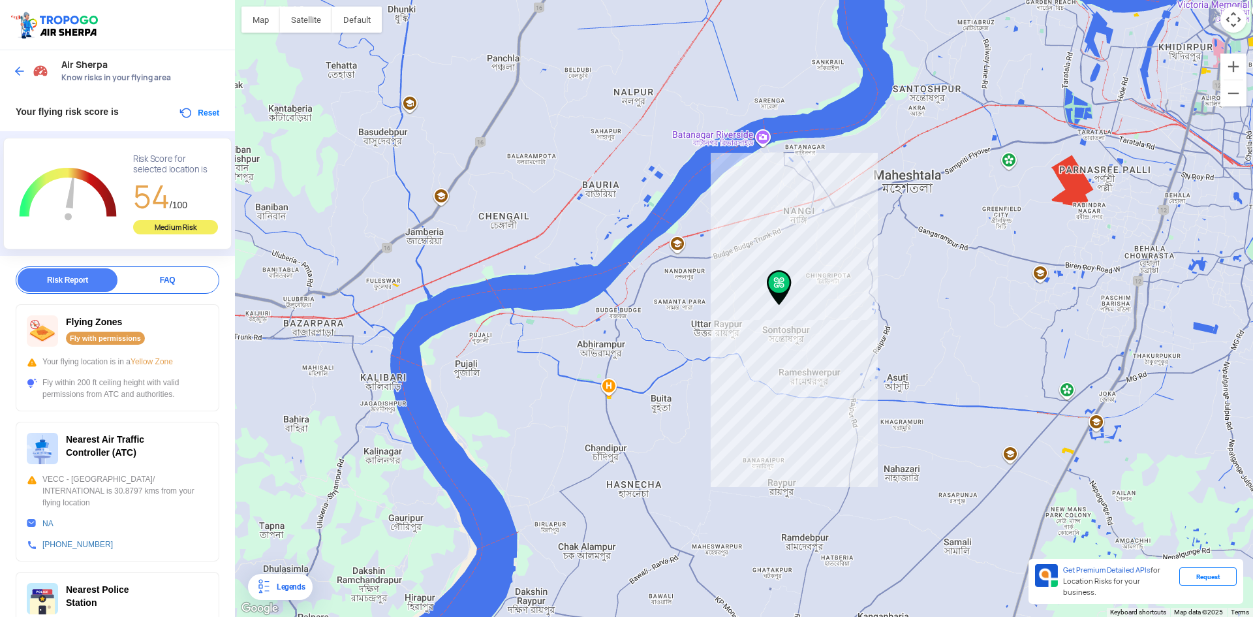
drag, startPoint x: 492, startPoint y: 151, endPoint x: 347, endPoint y: 330, distance: 230.2
click at [541, 233] on div at bounding box center [744, 308] width 1018 height 617
drag, startPoint x: 501, startPoint y: 236, endPoint x: 362, endPoint y: 364, distance: 188.9
click at [363, 364] on div at bounding box center [744, 308] width 1018 height 617
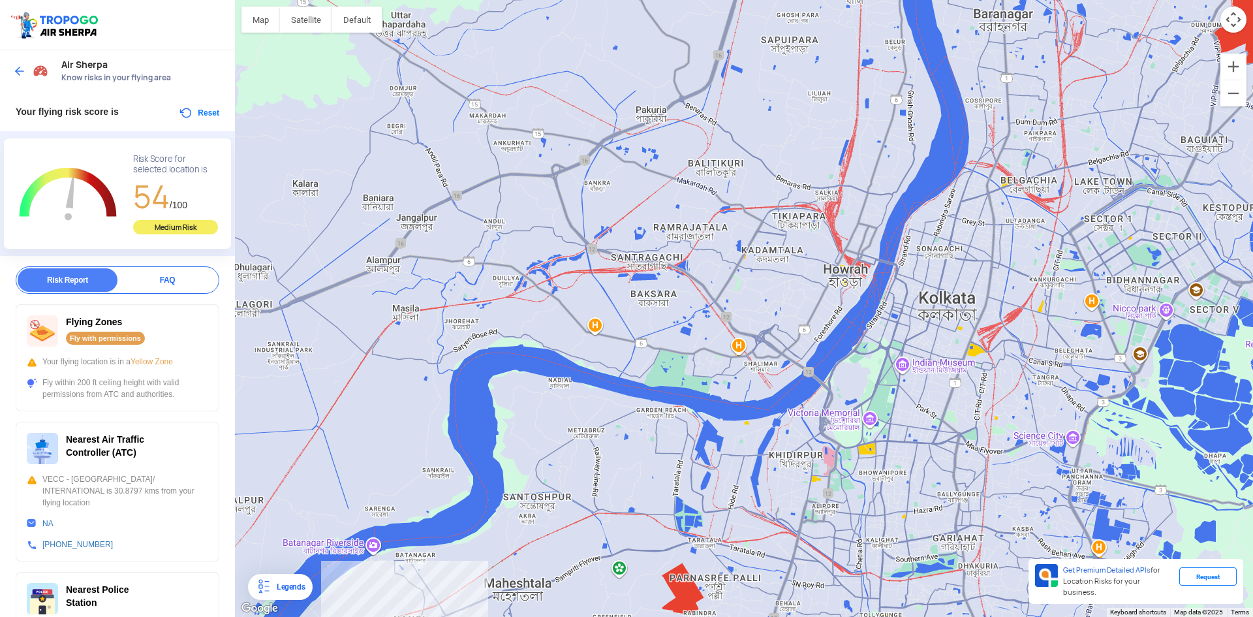
drag, startPoint x: 541, startPoint y: 218, endPoint x: 540, endPoint y: 268, distance: 50.3
click at [540, 268] on div at bounding box center [744, 308] width 1018 height 617
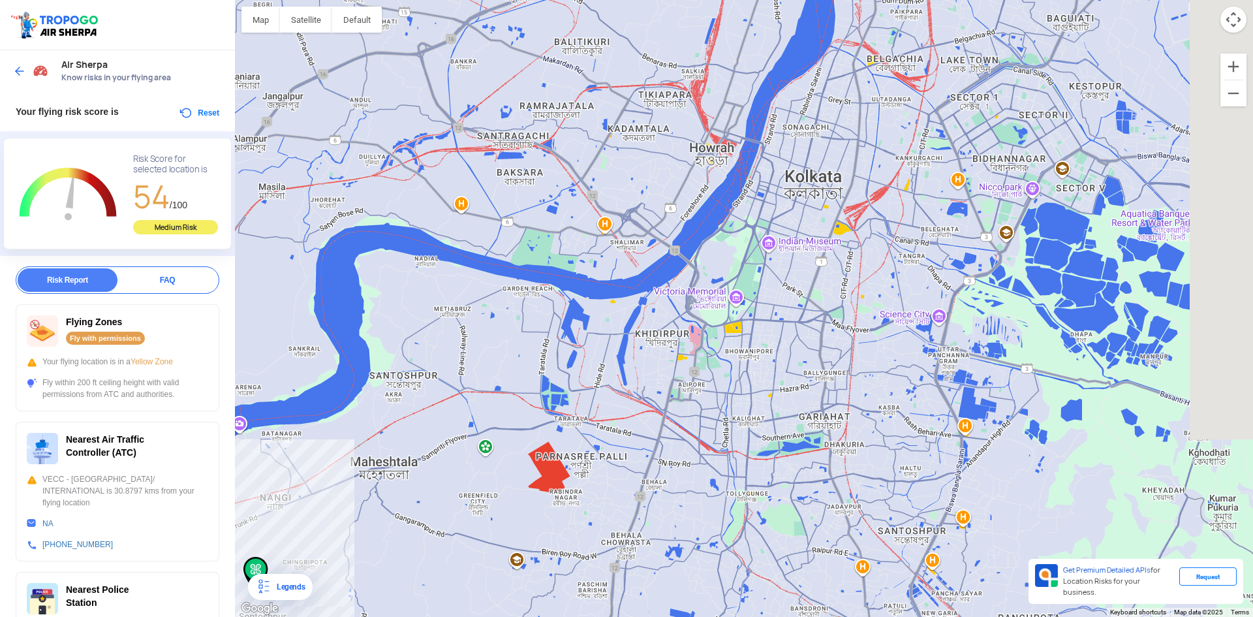
drag, startPoint x: 846, startPoint y: 405, endPoint x: 709, endPoint y: 283, distance: 184.0
click at [709, 283] on div at bounding box center [744, 308] width 1018 height 617
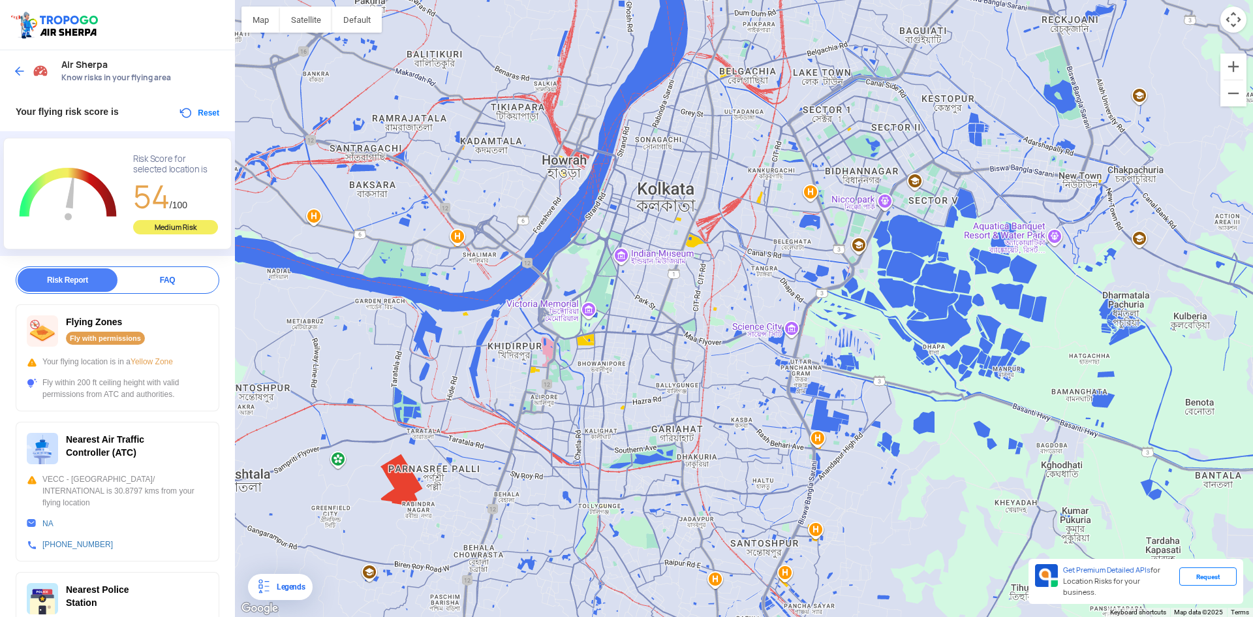
drag, startPoint x: 812, startPoint y: 399, endPoint x: 696, endPoint y: 296, distance: 154.9
click at [662, 422] on div at bounding box center [744, 308] width 1018 height 617
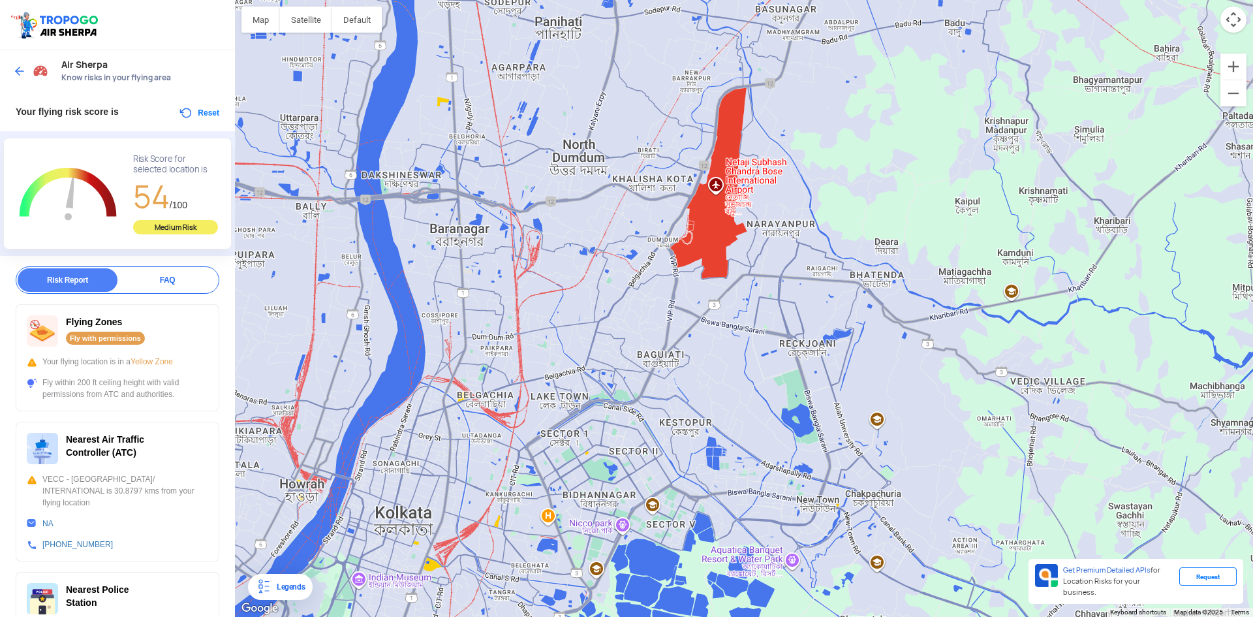
drag, startPoint x: 825, startPoint y: 219, endPoint x: 598, endPoint y: 491, distance: 354.6
click at [599, 502] on div at bounding box center [744, 308] width 1018 height 617
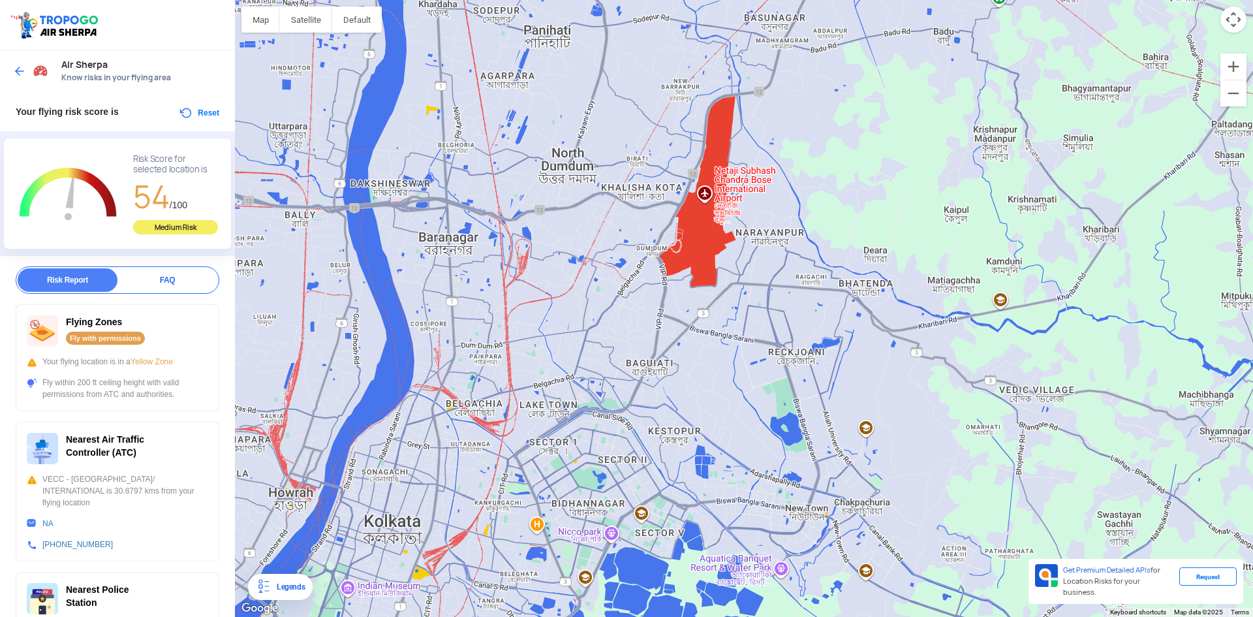
drag, startPoint x: 689, startPoint y: 356, endPoint x: 525, endPoint y: 238, distance: 201.6
click at [674, 367] on div at bounding box center [744, 308] width 1018 height 617
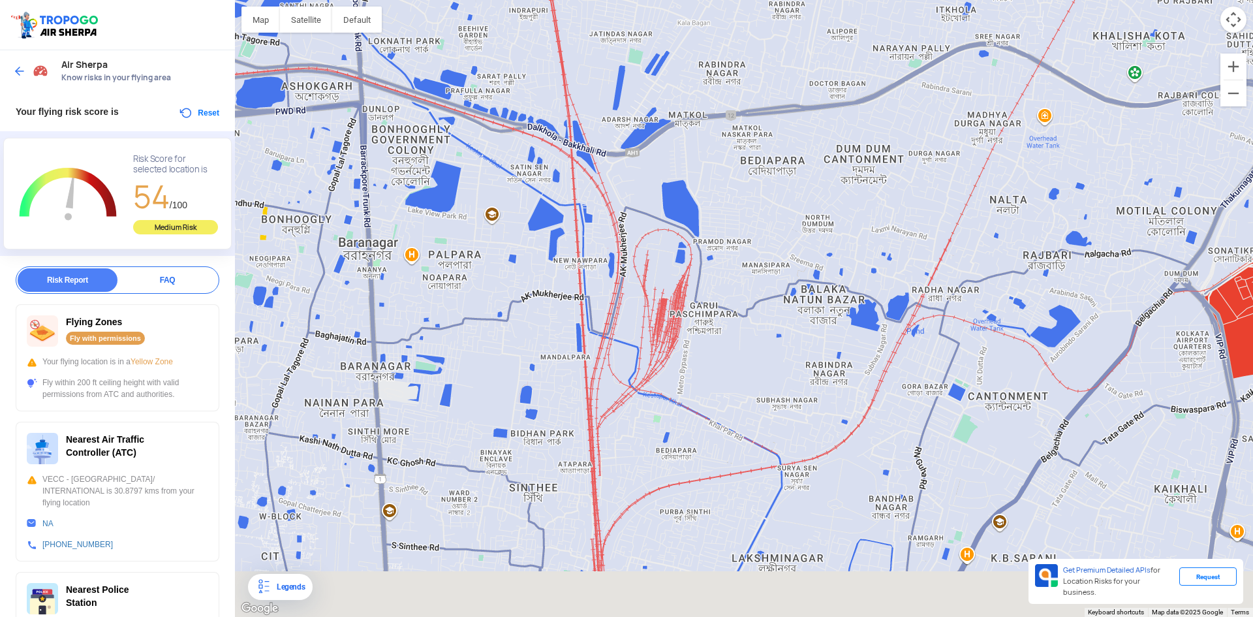
drag, startPoint x: 671, startPoint y: 406, endPoint x: 671, endPoint y: 294, distance: 112.3
click at [671, 294] on div at bounding box center [744, 308] width 1018 height 617
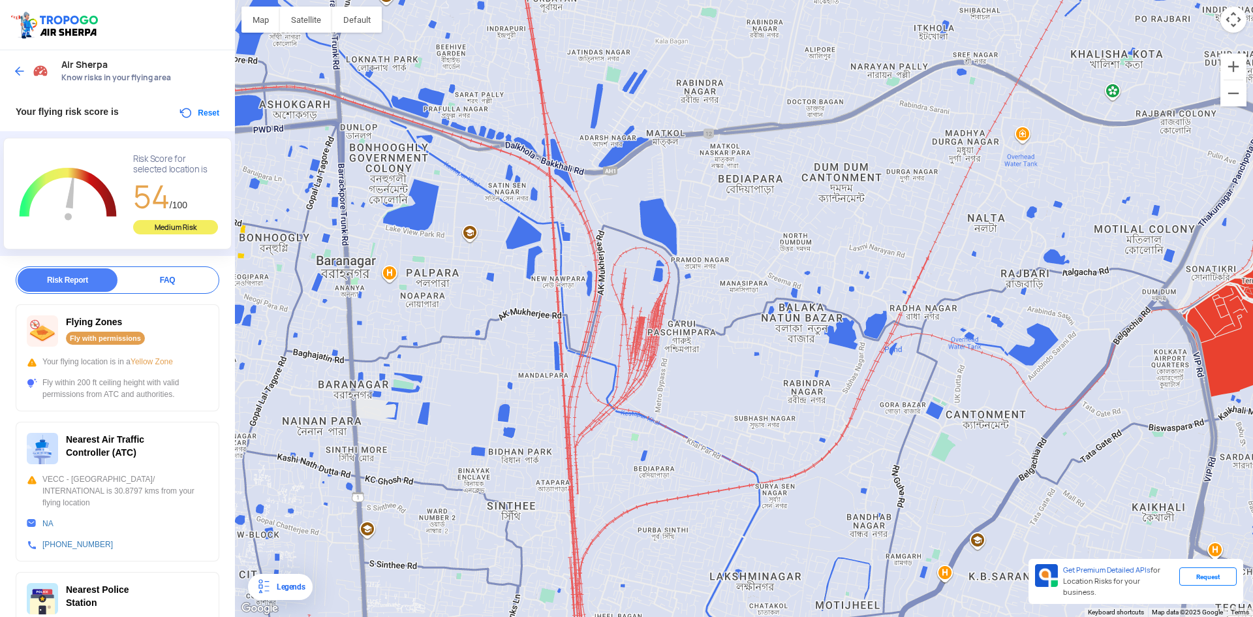
drag, startPoint x: 630, startPoint y: 486, endPoint x: 627, endPoint y: 456, distance: 29.5
click at [627, 456] on div at bounding box center [744, 308] width 1018 height 617
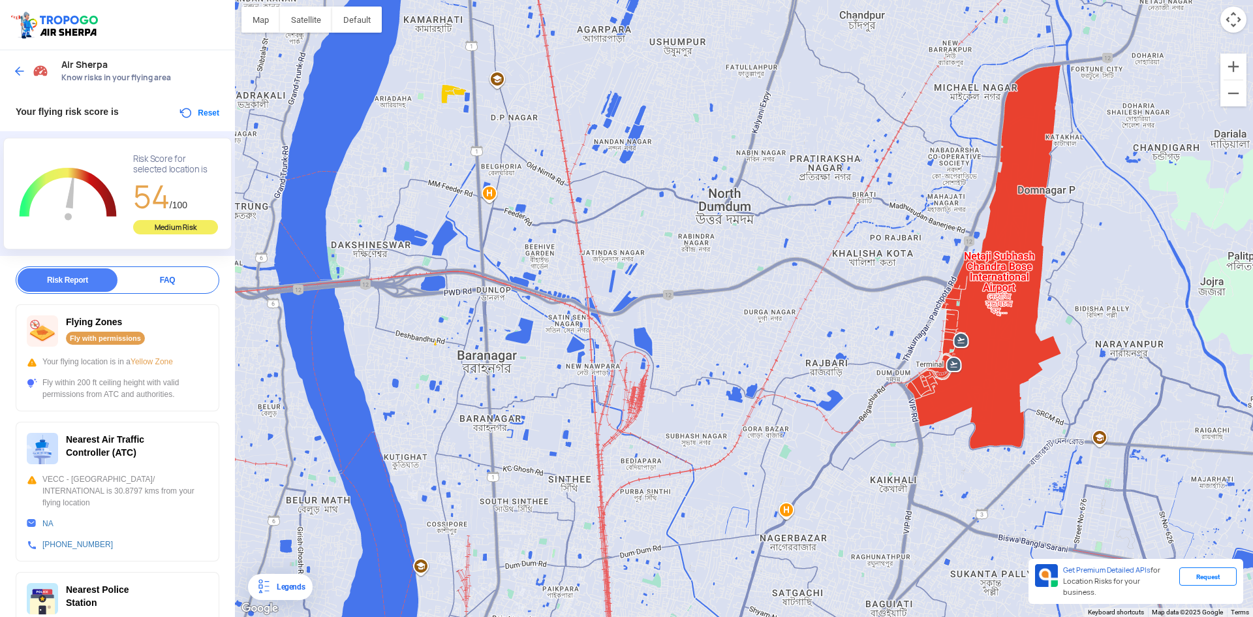
drag, startPoint x: 553, startPoint y: 411, endPoint x: 541, endPoint y: 303, distance: 108.3
click at [542, 312] on div at bounding box center [744, 308] width 1018 height 617
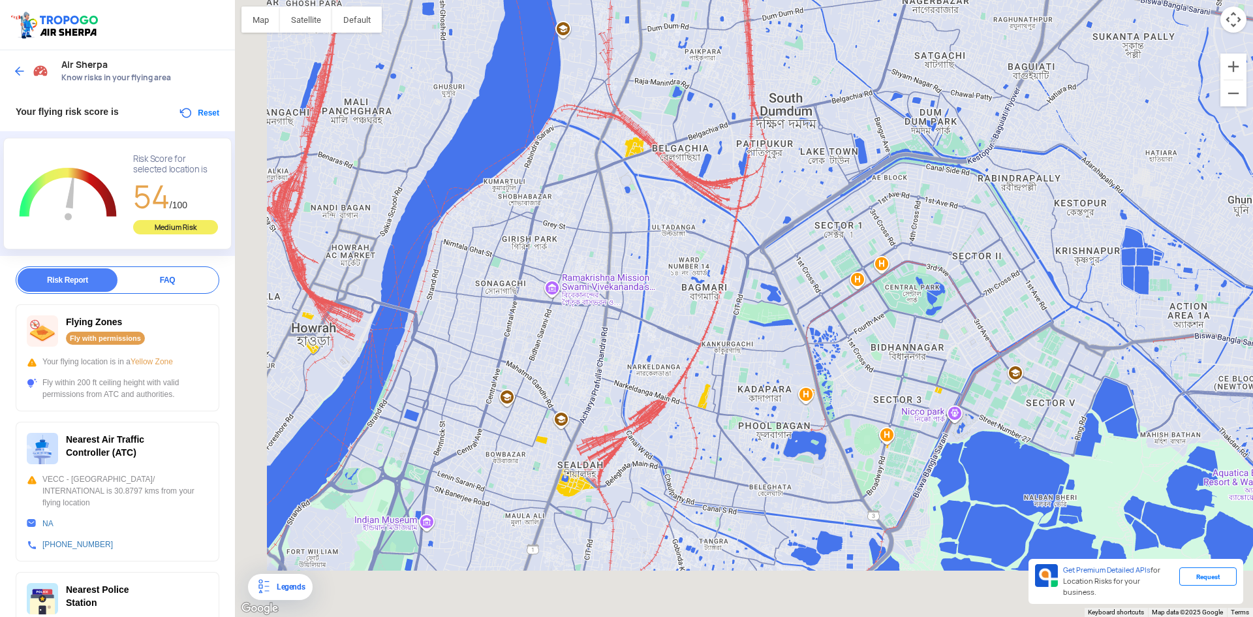
drag, startPoint x: 547, startPoint y: 465, endPoint x: 730, endPoint y: 186, distance: 334.2
click at [730, 186] on div at bounding box center [744, 308] width 1018 height 617
